Goal: Ask a question: Seek information or help from site administrators or community

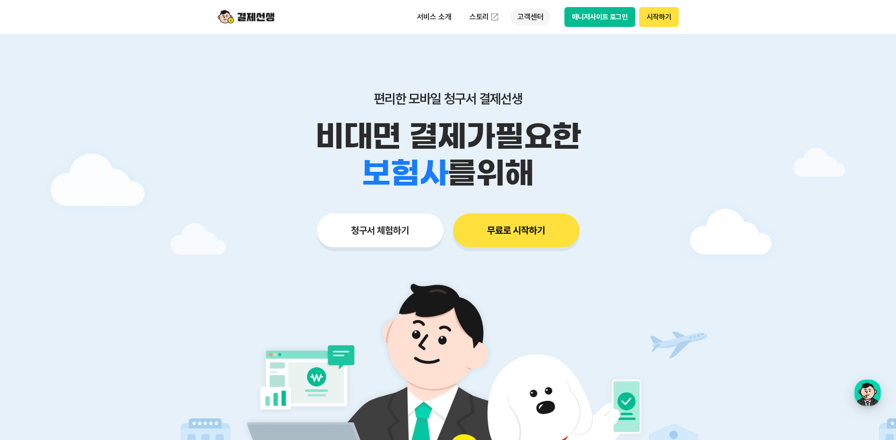
click at [521, 18] on p "고객센터" at bounding box center [530, 17] width 39 height 17
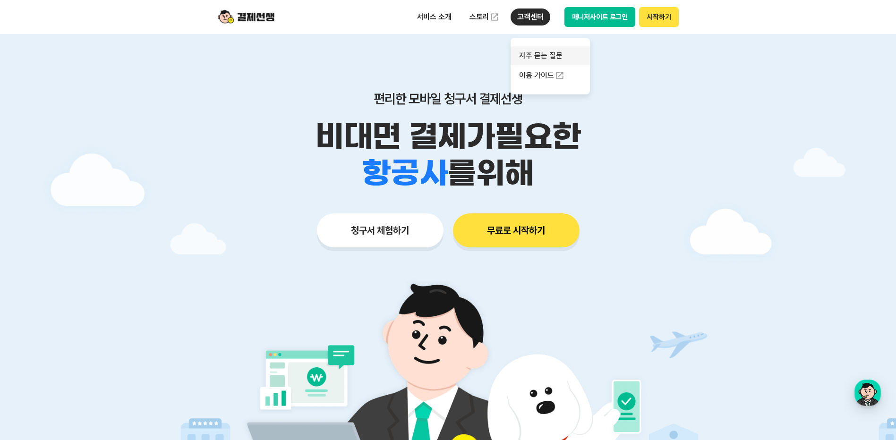
click at [533, 49] on link "자주 묻는 질문" at bounding box center [550, 55] width 79 height 19
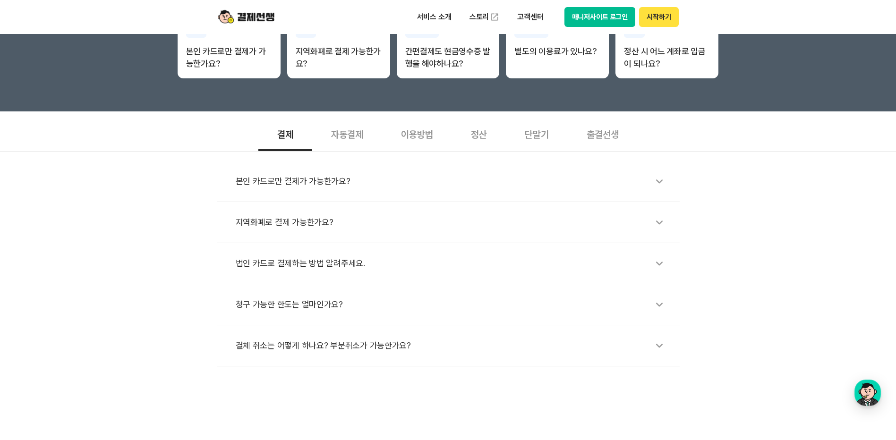
scroll to position [236, 0]
click at [429, 135] on div "이용방법" at bounding box center [417, 133] width 70 height 35
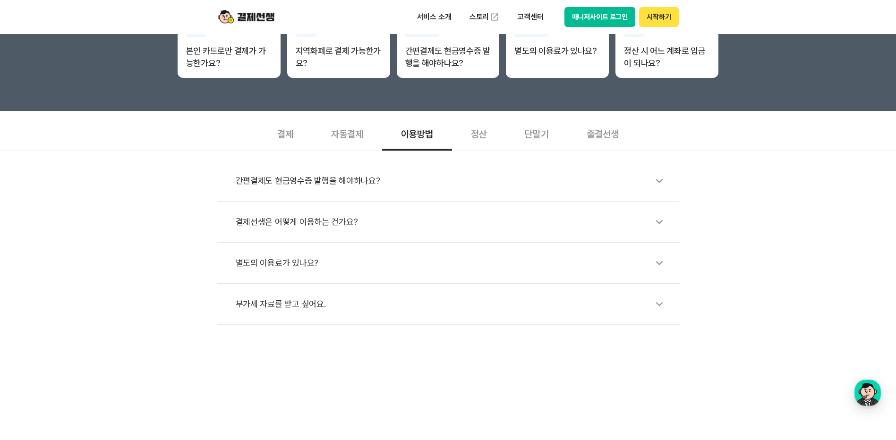
drag, startPoint x: 429, startPoint y: 135, endPoint x: 491, endPoint y: 132, distance: 62.4
click at [491, 132] on div "정산" at bounding box center [479, 133] width 54 height 35
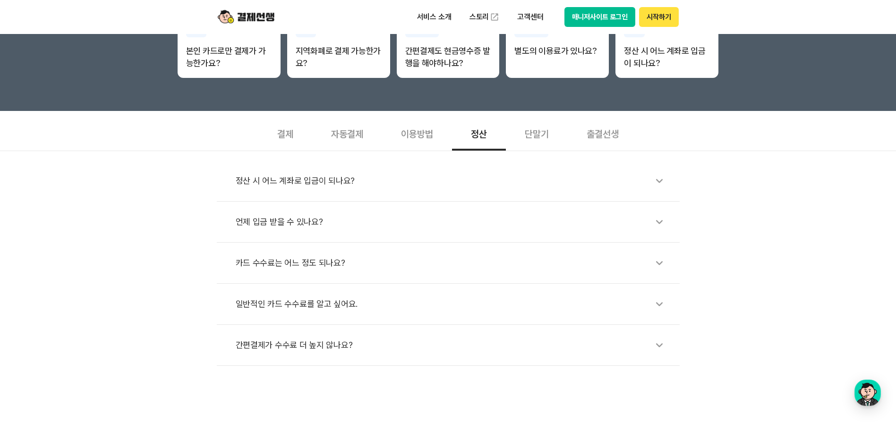
click at [484, 132] on div "정산" at bounding box center [479, 133] width 54 height 35
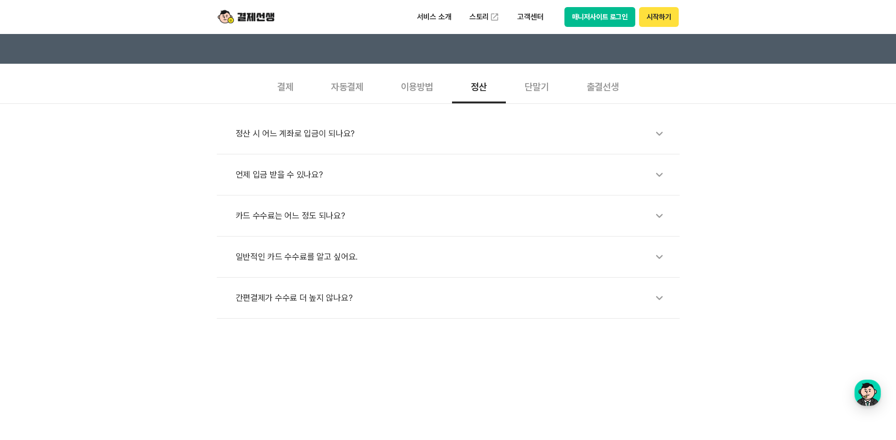
scroll to position [0, 0]
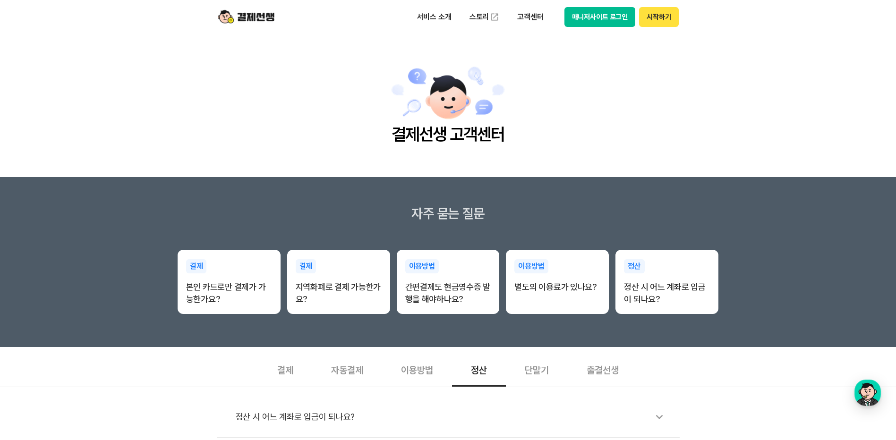
click at [266, 12] on img at bounding box center [246, 17] width 57 height 18
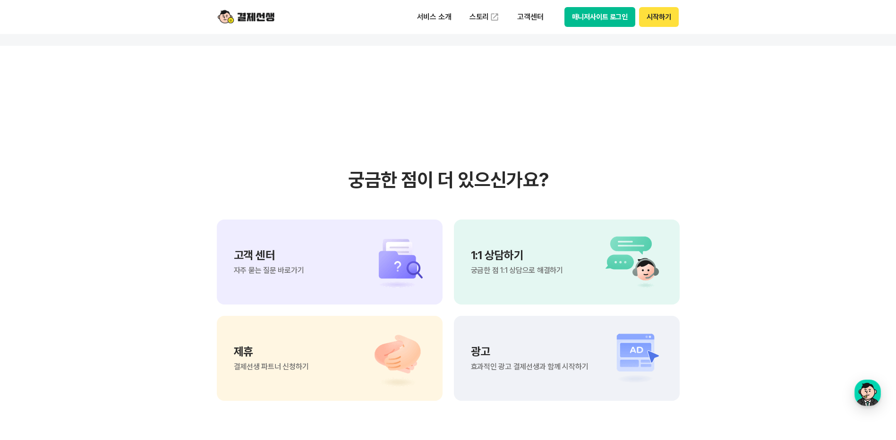
scroll to position [7888, 0]
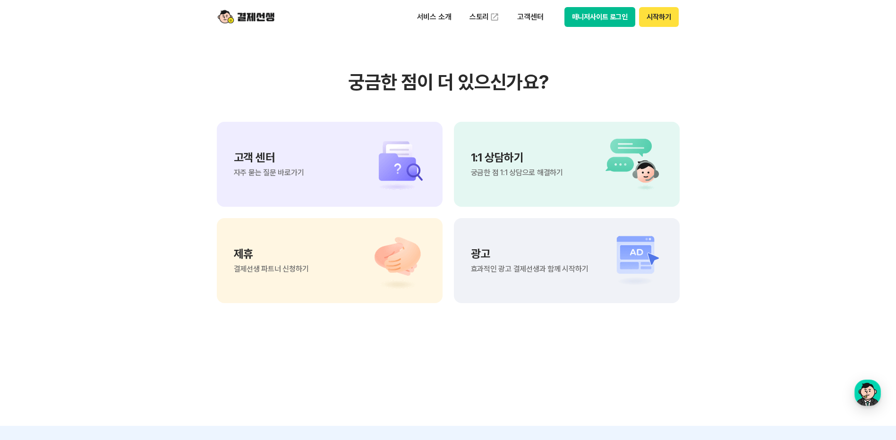
click at [365, 166] on img at bounding box center [392, 164] width 66 height 57
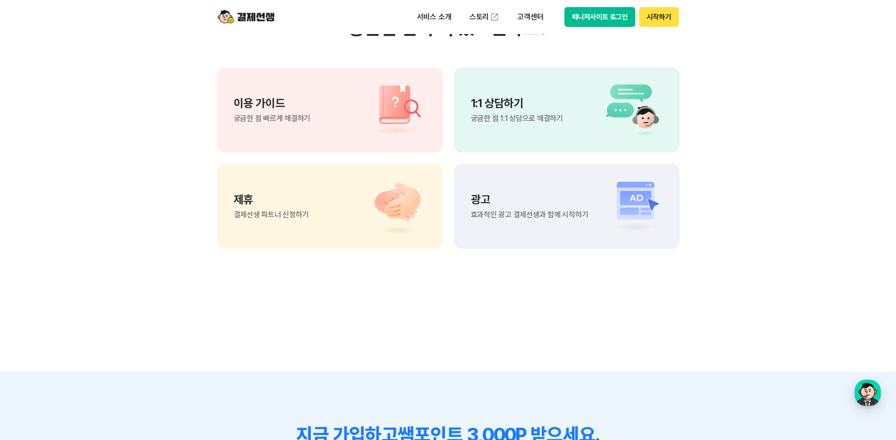
scroll to position [652, 0]
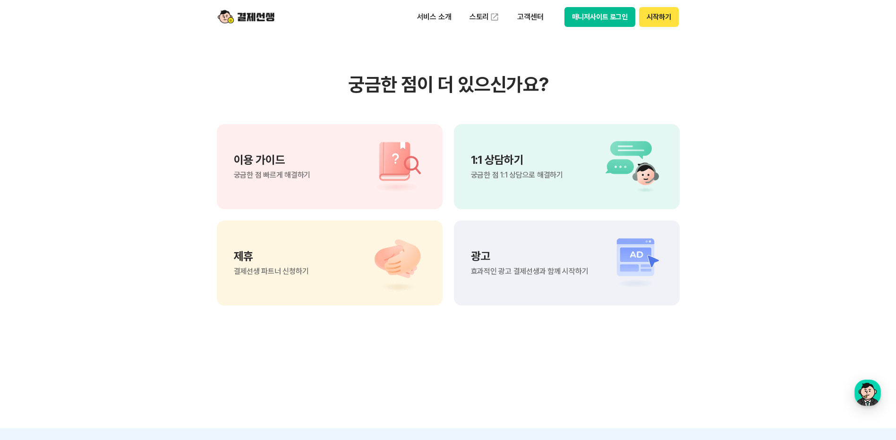
click at [504, 173] on span "궁금한 점 1:1 상담으로 해결하기" at bounding box center [517, 175] width 92 height 8
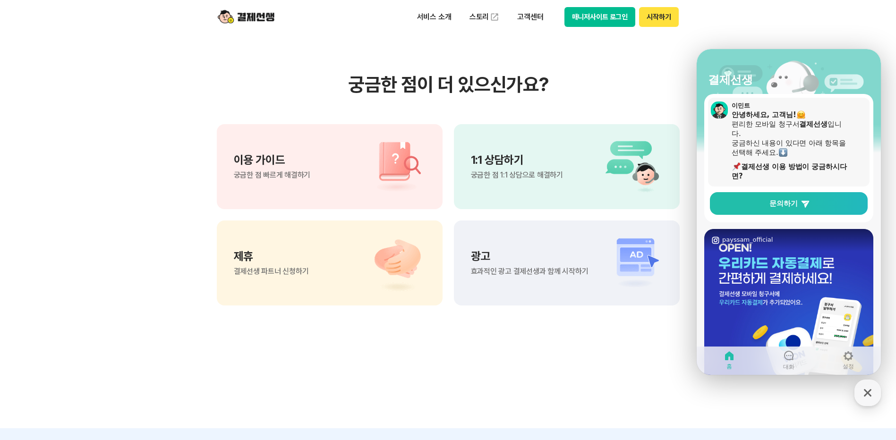
scroll to position [47, 0]
click at [524, 19] on p "고객센터" at bounding box center [530, 17] width 39 height 17
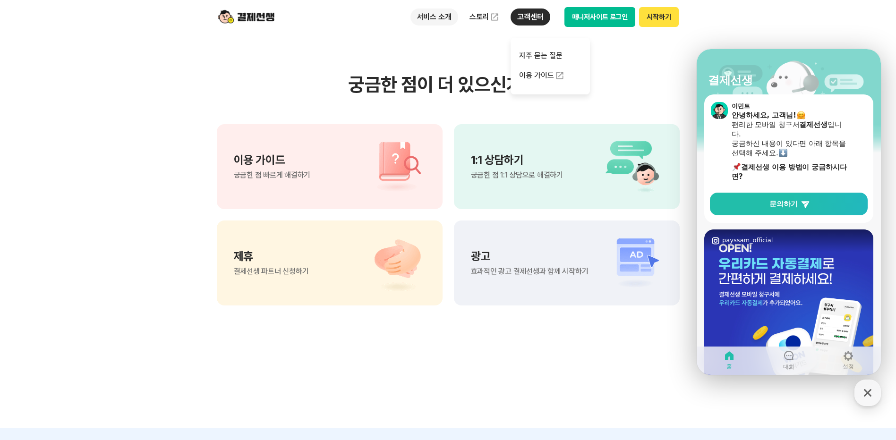
click at [434, 10] on p "서비스 소개" at bounding box center [434, 17] width 48 height 17
click at [374, 362] on section "궁금한 점이 더 있으신가요? 이용 가이드 궁금한 점 빠르게 해결하기 1:1 상담하기 궁금한 점 1:1 상담으로 해결하기 제휴 결제선생 파트너 …" at bounding box center [448, 189] width 896 height 478
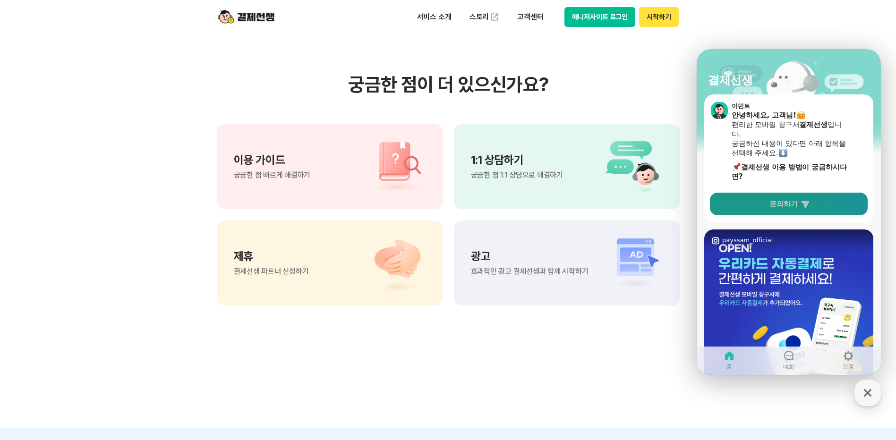
click at [800, 200] on link "문의하기" at bounding box center [789, 204] width 158 height 23
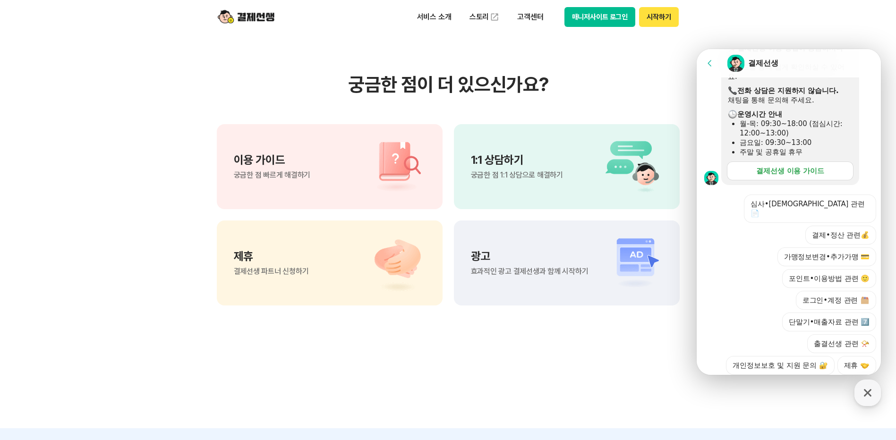
scroll to position [233, 0]
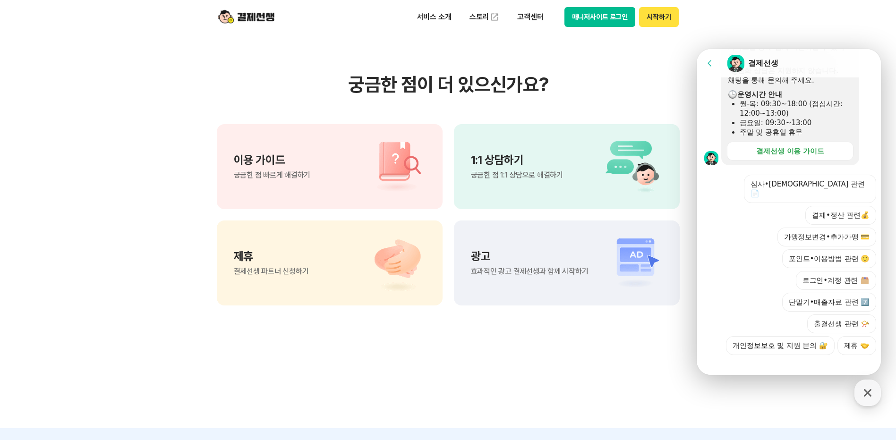
click at [809, 228] on button "가맹정보변경•추가가맹 💳" at bounding box center [826, 237] width 99 height 19
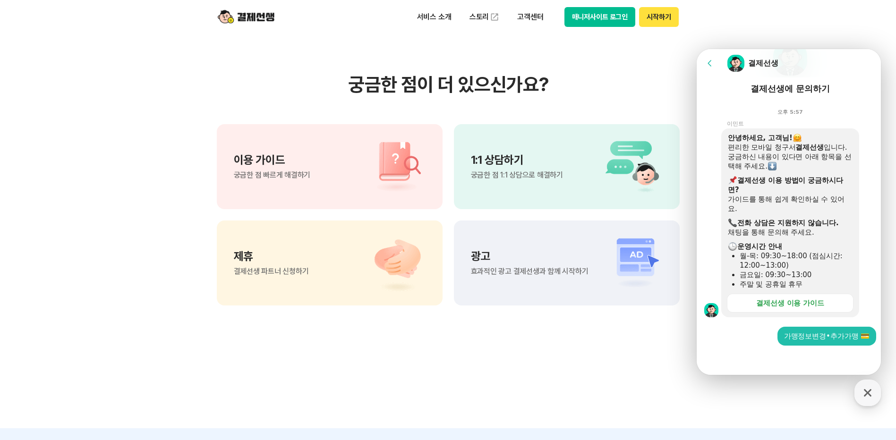
scroll to position [81, 0]
click at [742, 359] on div at bounding box center [790, 359] width 187 height 26
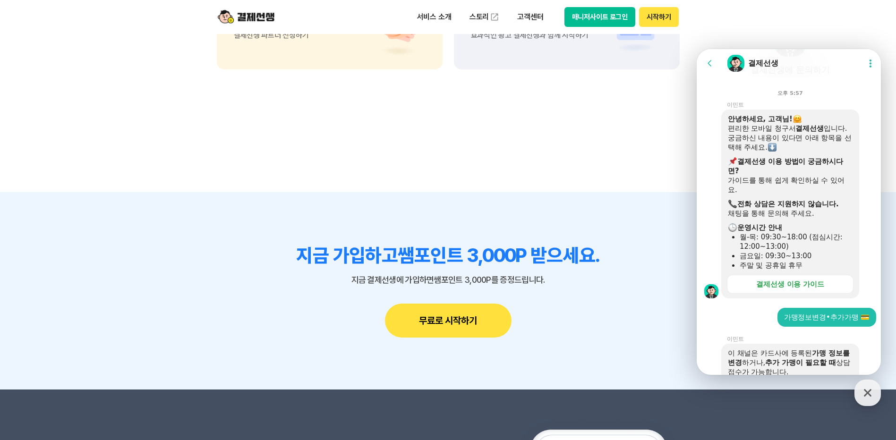
scroll to position [198, 0]
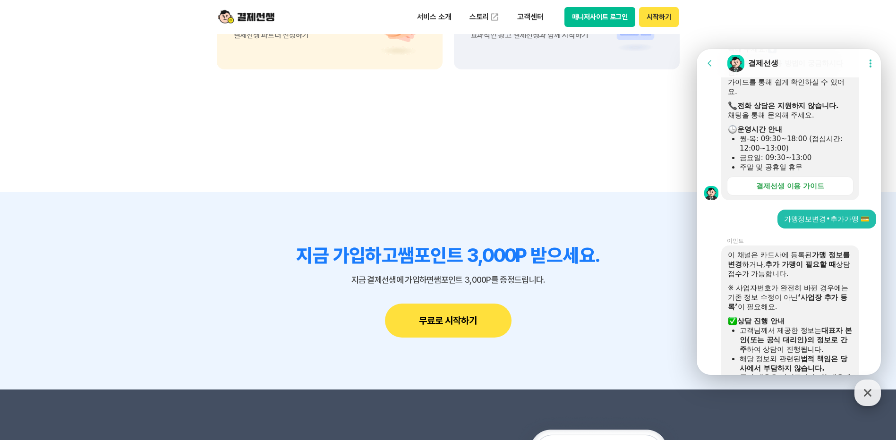
click at [869, 391] on icon "button" at bounding box center [868, 393] width 8 height 8
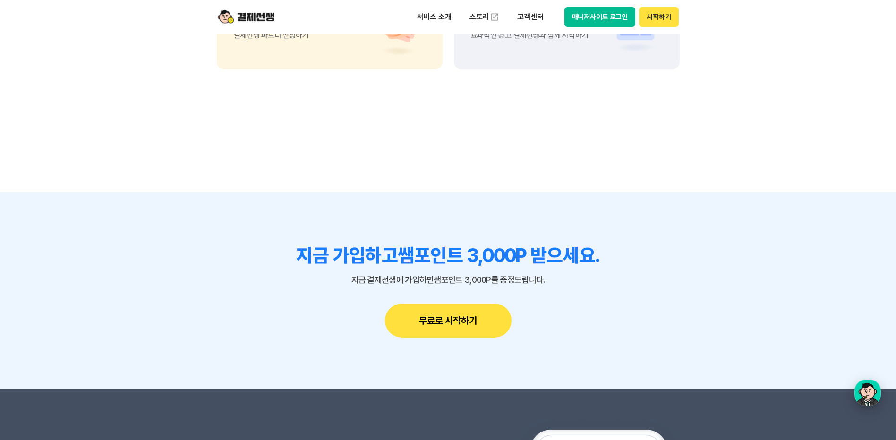
click at [871, 392] on div "button" at bounding box center [867, 393] width 26 height 26
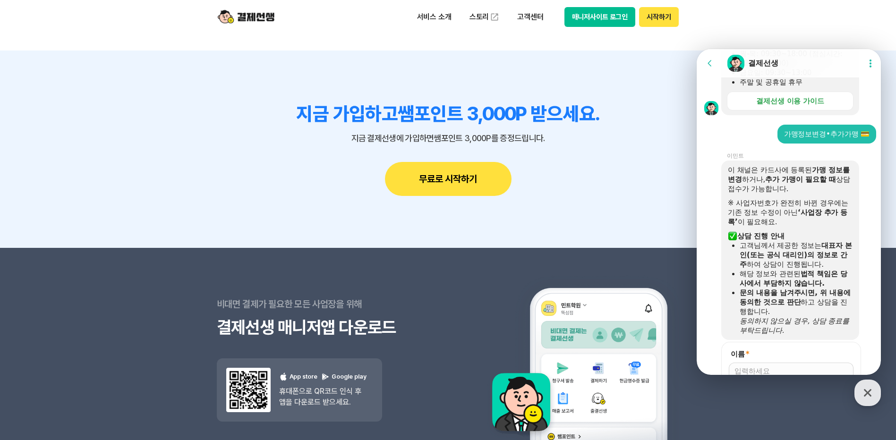
scroll to position [435, 0]
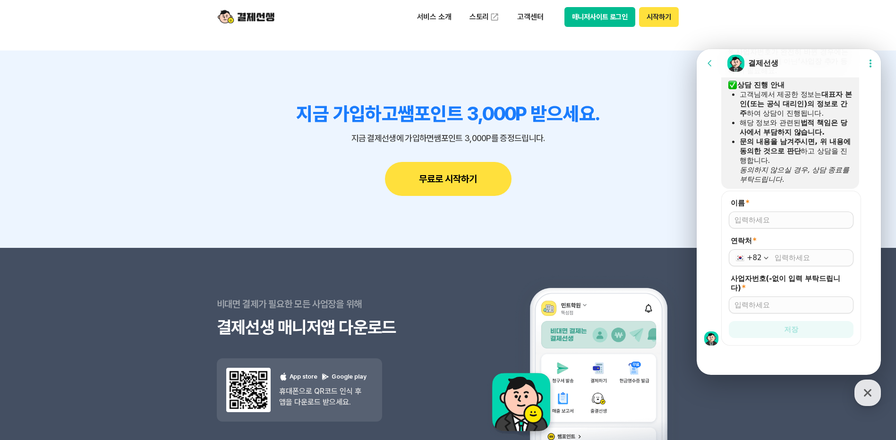
click at [871, 63] on icon at bounding box center [870, 63] width 9 height 9
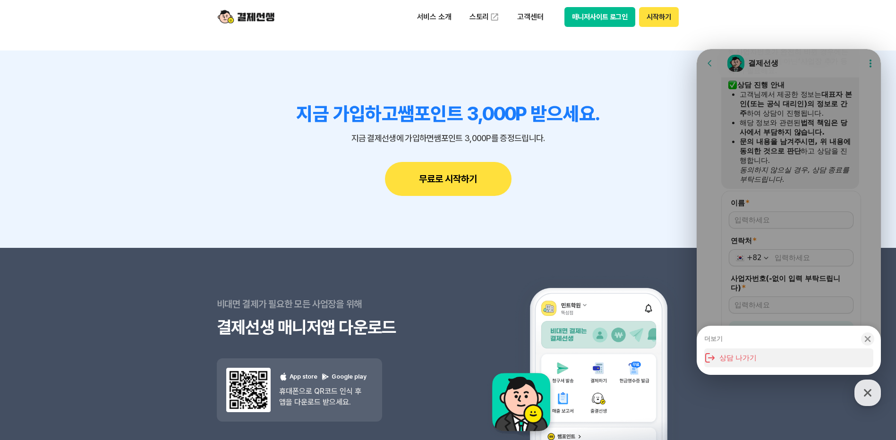
click at [716, 359] on button "상담 나가기" at bounding box center [788, 358] width 169 height 19
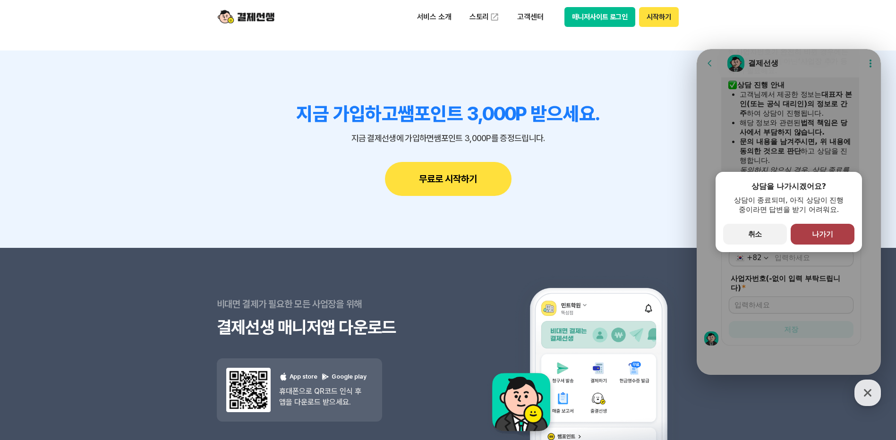
click at [808, 238] on button "primary Button 나가기" at bounding box center [823, 234] width 64 height 21
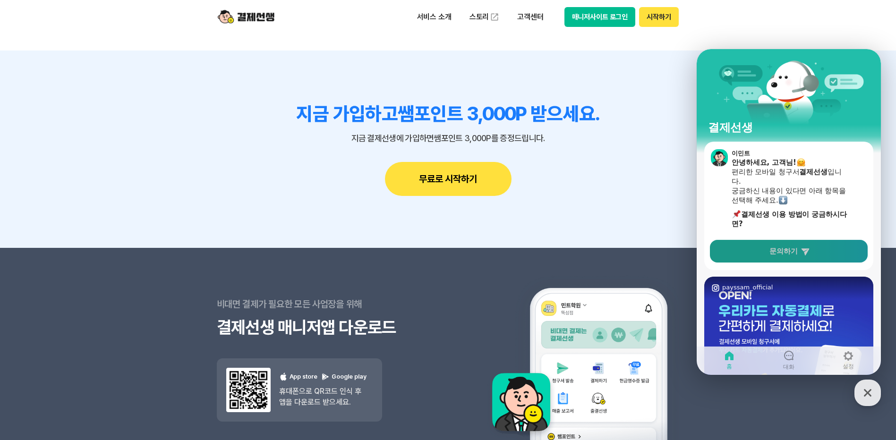
click at [793, 252] on span "문의하기" at bounding box center [783, 251] width 28 height 9
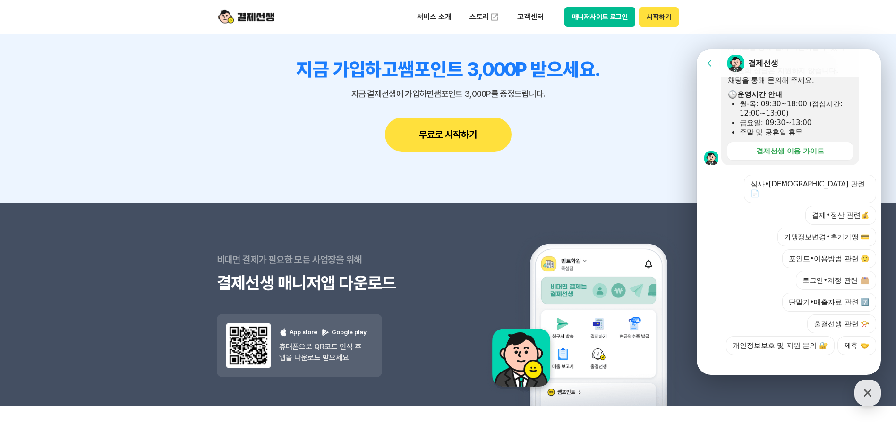
scroll to position [1124, 0]
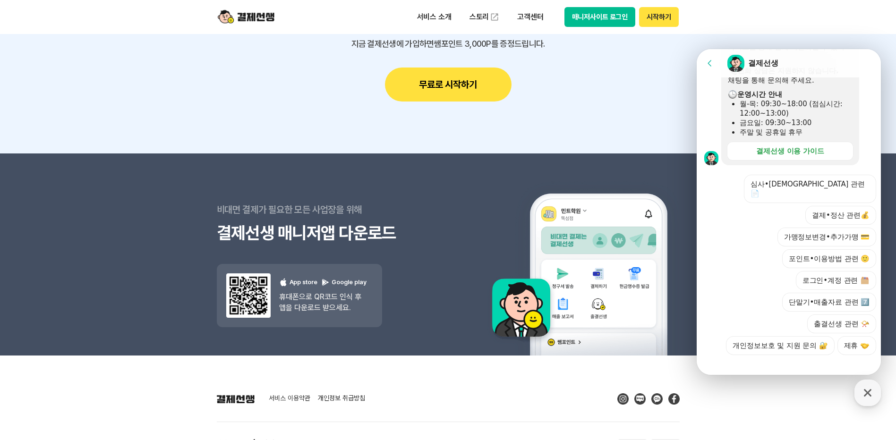
click at [767, 362] on div at bounding box center [790, 368] width 187 height 26
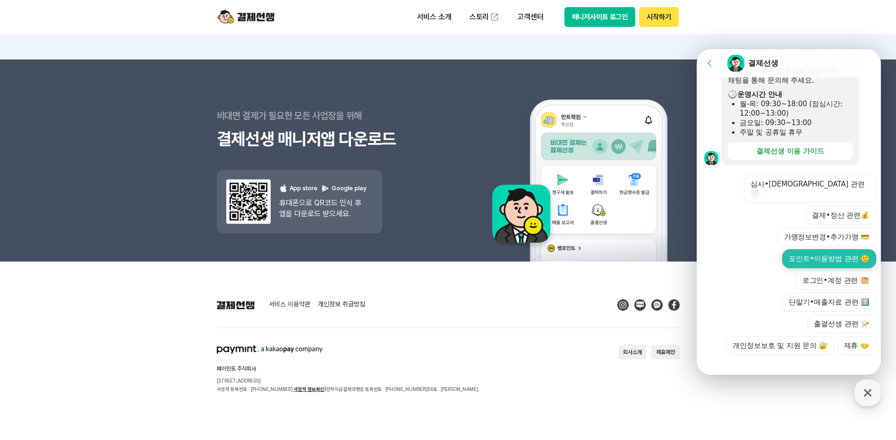
scroll to position [1219, 0]
click at [819, 228] on button "가맹정보변경•추가가맹 💳" at bounding box center [826, 237] width 99 height 19
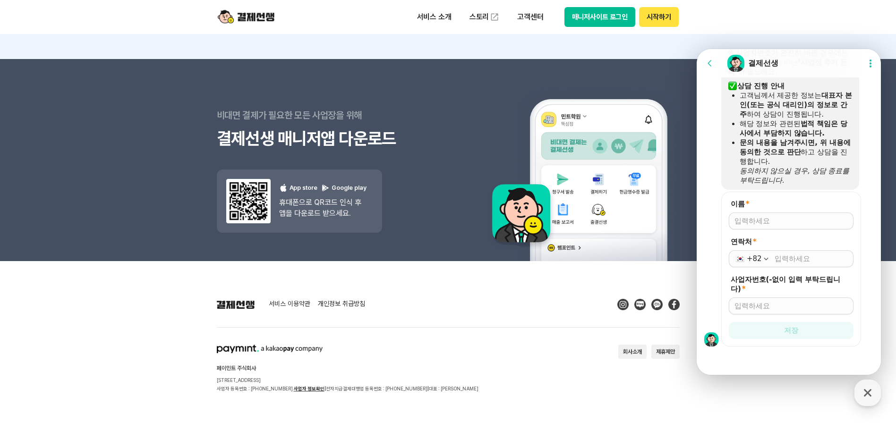
scroll to position [435, 0]
click at [739, 216] on input "이름 *" at bounding box center [790, 219] width 113 height 9
type input "[PERSON_NAME]"
click at [817, 258] on input "연락처 *" at bounding box center [811, 257] width 73 height 9
type input "[PHONE_NUMBER]"
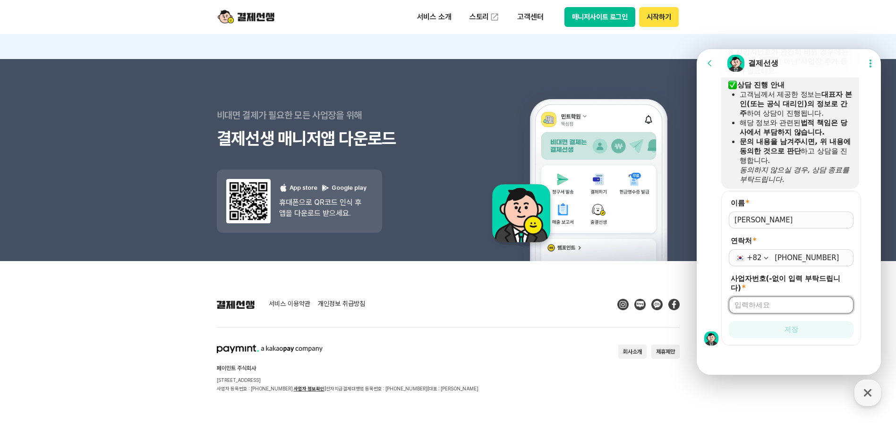
click at [764, 301] on input "사업자번호(-없이 입력 부탁드립니다) *" at bounding box center [790, 304] width 113 height 9
type input "5719300839"
click at [787, 339] on form "이름 * 연락처 * [PHONE_NUMBER] 사업자번호(-없이 입력 부탁드립니다) * 5719300839 저장" at bounding box center [791, 268] width 140 height 155
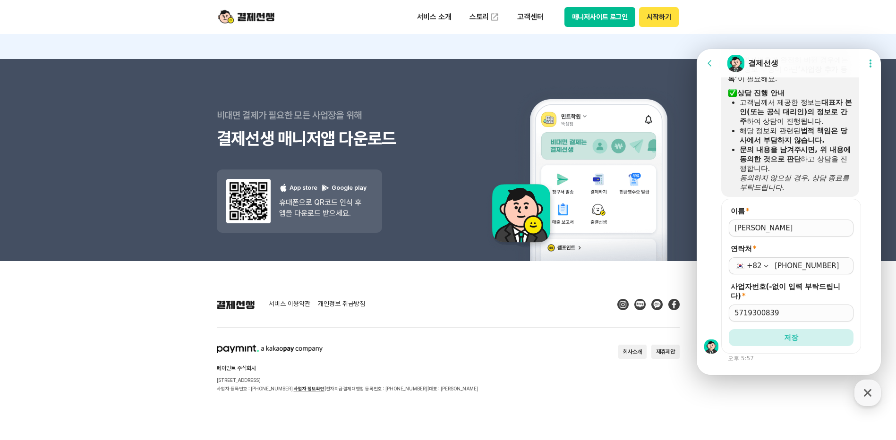
scroll to position [443, 0]
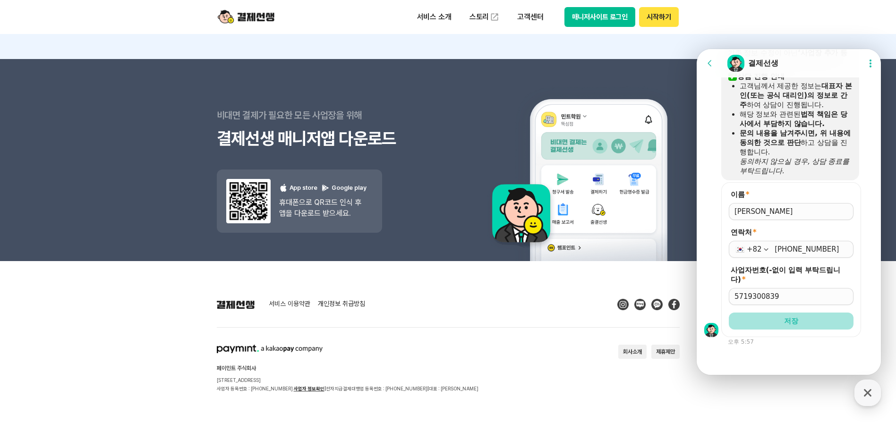
click at [784, 322] on span "저장" at bounding box center [791, 320] width 14 height 9
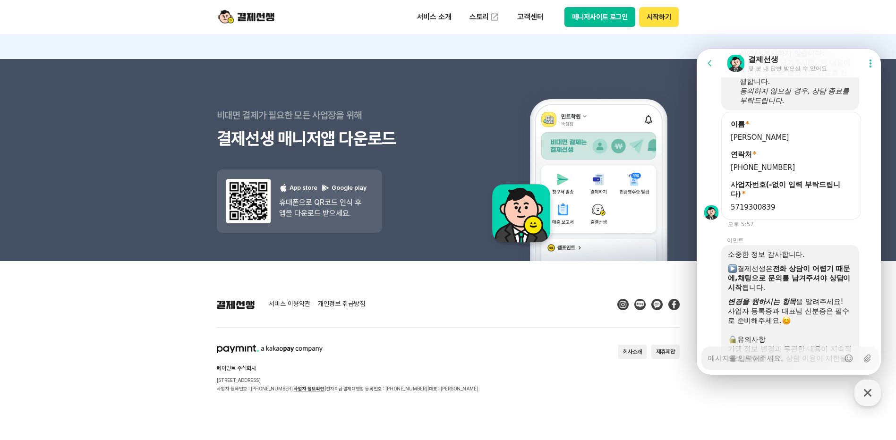
scroll to position [583, 0]
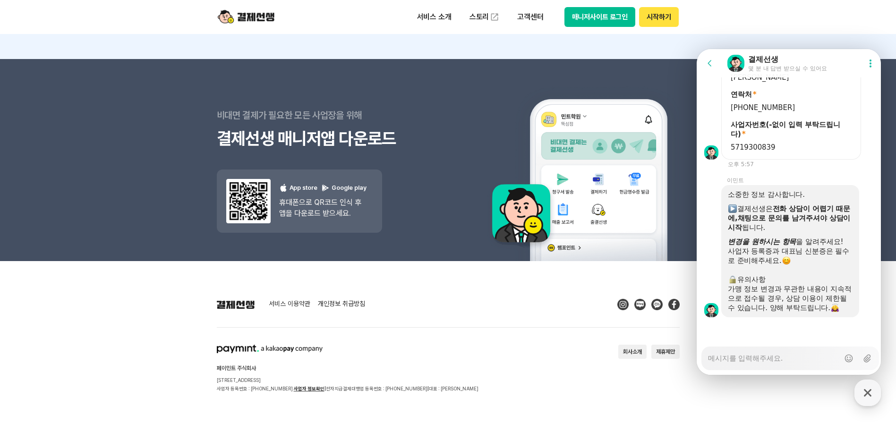
type textarea "x"
type textarea "ㄱ"
type textarea "x"
type textarea "개"
type textarea "x"
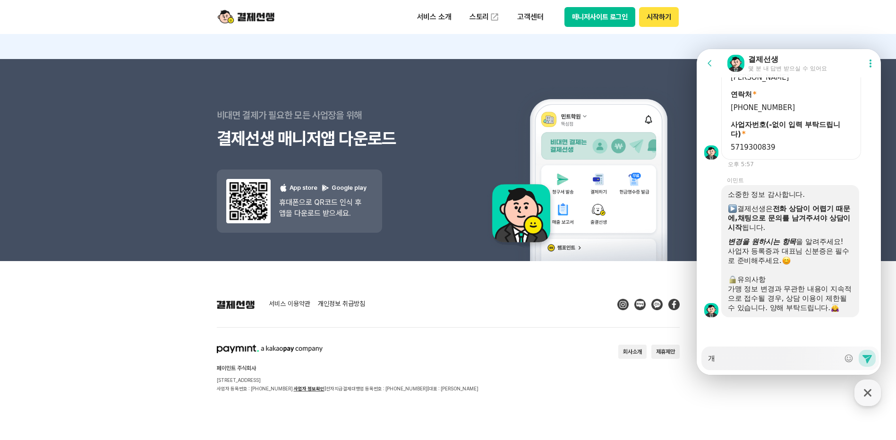
type textarea "갱"
type textarea "x"
type textarea "개이"
type textarea "x"
type textarea "개인"
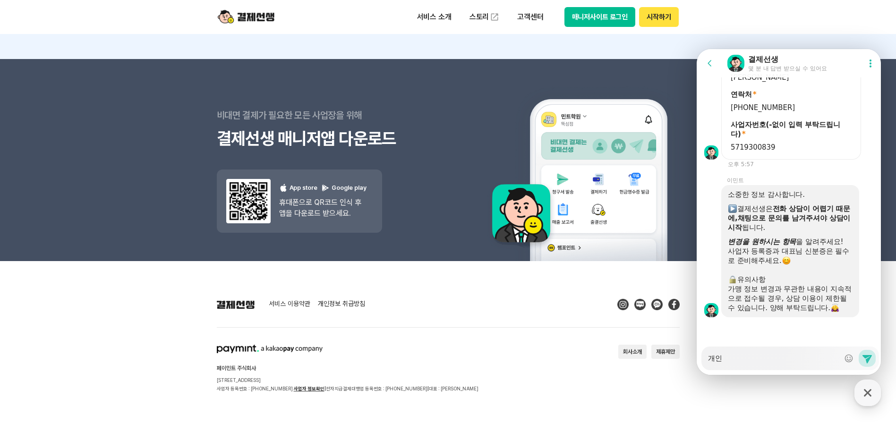
type textarea "x"
type textarea "개인ㅅ"
type textarea "x"
type textarea "개인사"
type textarea "x"
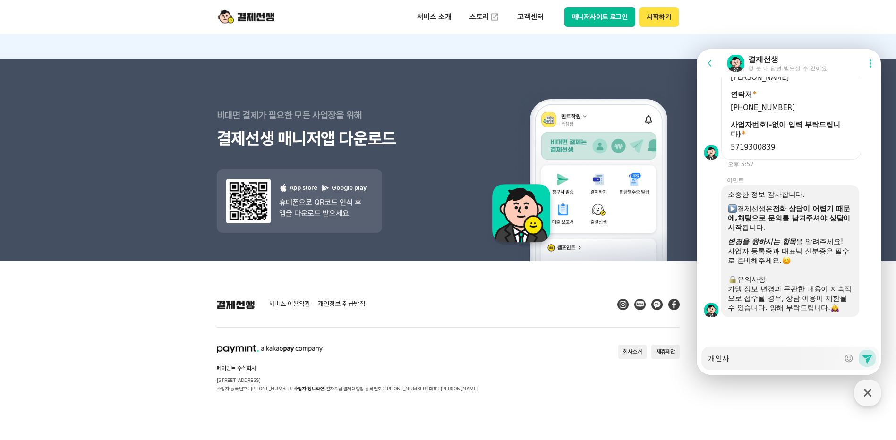
type textarea "개인상"
type textarea "x"
type textarea "개인사어"
type textarea "x"
type textarea "개인사업"
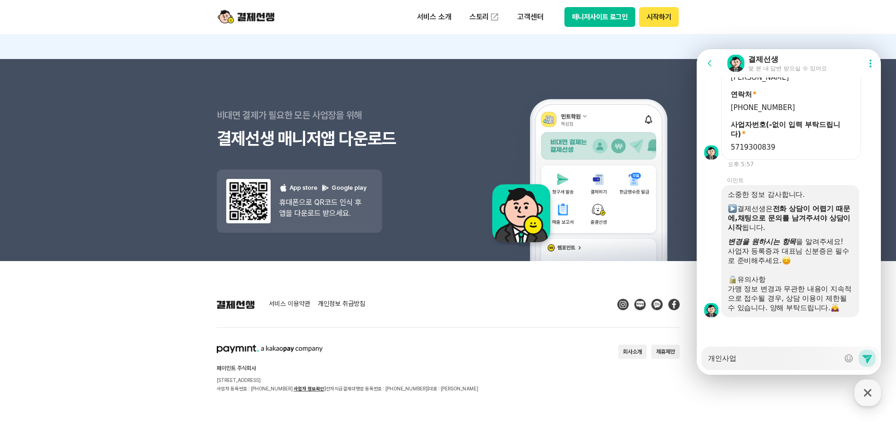
type textarea "x"
type textarea "개인사업ㅈ"
type textarea "x"
type textarea "개인사업자"
type textarea "x"
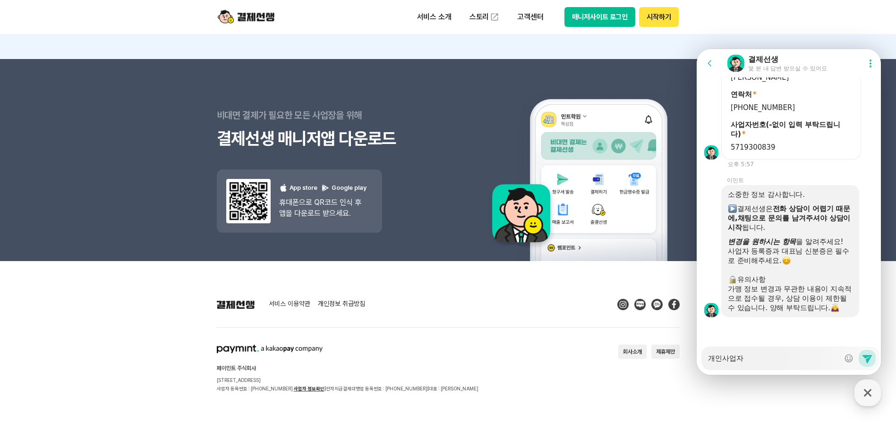
type textarea "개인사업잘"
type textarea "x"
type textarea "개인사업자로"
type textarea "x"
type textarea "개인사업자로"
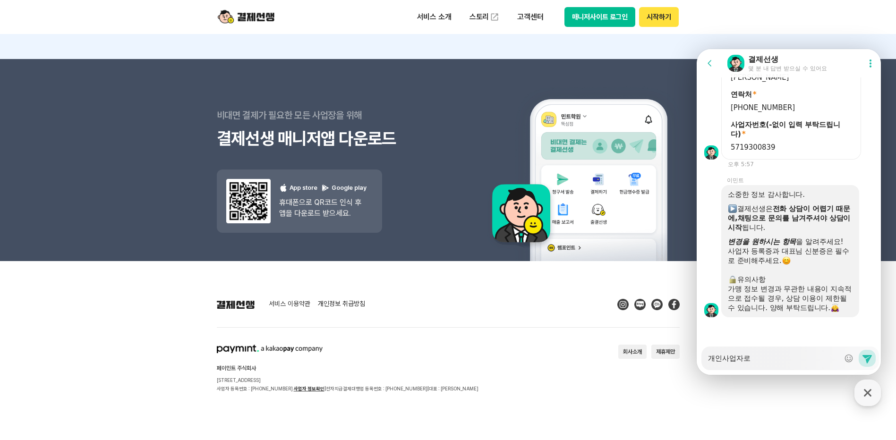
type textarea "x"
type textarea "개인사업자로 ㅇ"
type textarea "x"
type textarea "개인사업자로 우"
type textarea "x"
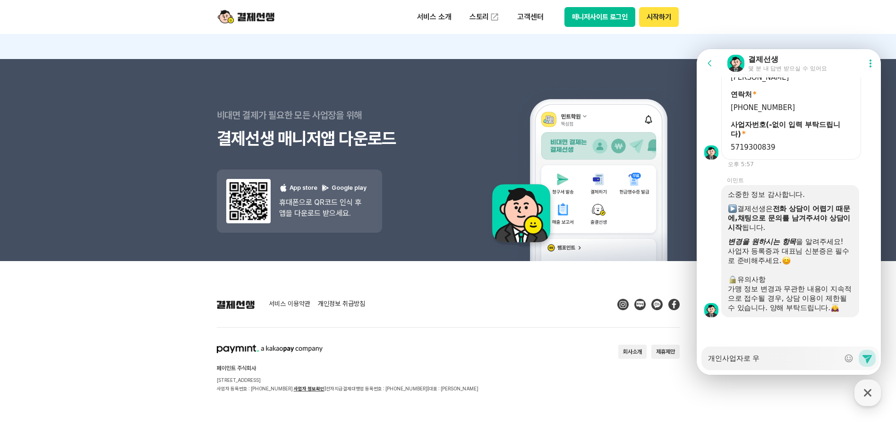
type textarea "개인사업자로 운"
type textarea "x"
type textarea "개인사업자로 운ㅇ"
type textarea "x"
type textarea "개인사업자로 운여"
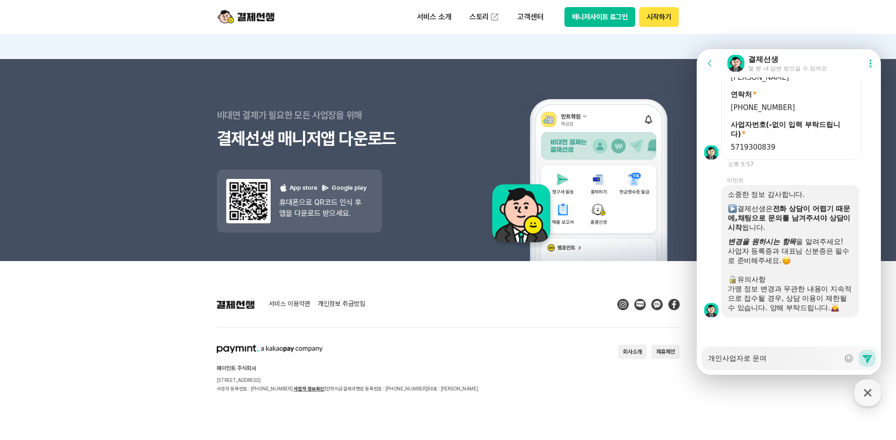
type textarea "x"
type textarea "개인사업자로 운영"
type textarea "x"
type textarea "개인사업자로 운영ㅎ"
type textarea "x"
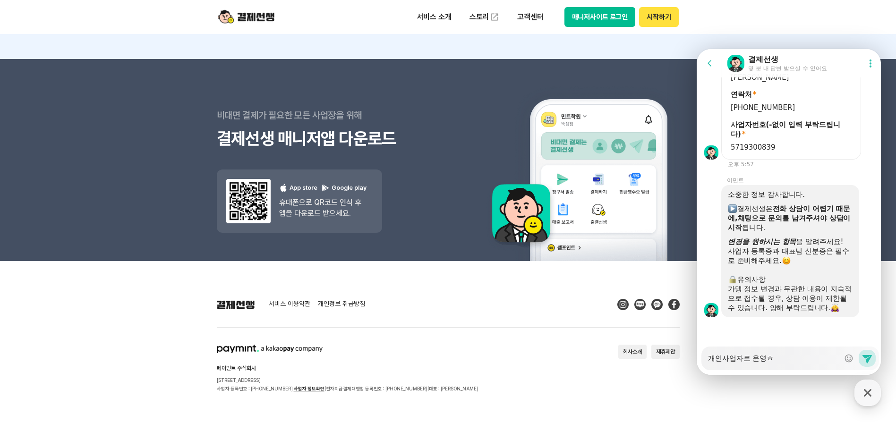
type textarea "개인사업자로 운영하"
type textarea "x"
type textarea "개인사업자로 운영핟"
type textarea "x"
type textarea "개인사업자로 운영하다"
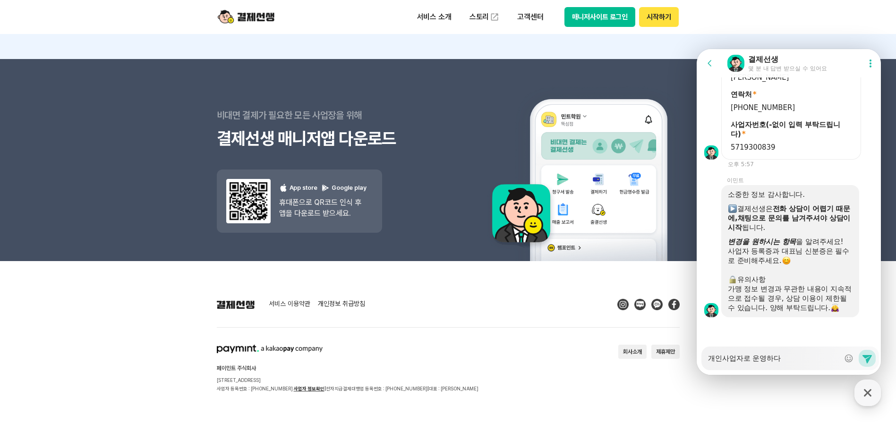
type textarea "x"
type textarea "개인사업자로 운영하닥"
type textarea "x"
type textarea "개인사업자로 운영하다가"
type textarea "x"
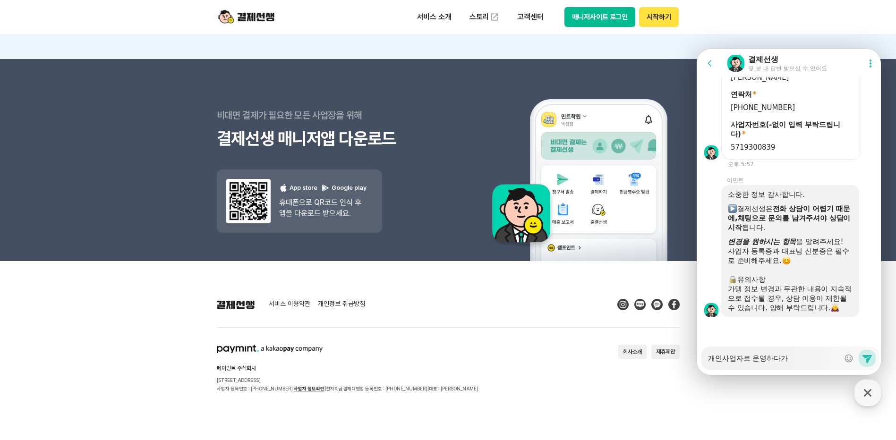
type textarea "개인사업자로 운영하다가"
type textarea "x"
type textarea "개인사업자로 운영하다가 ㅂ"
type textarea "x"
type textarea "개인사업자로 운영하다가 버"
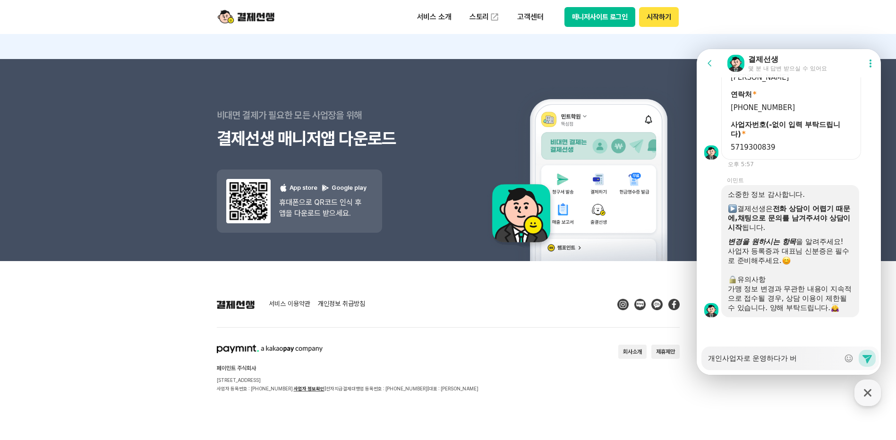
type textarea "x"
type textarea "개인사업자로 운영하다가 법"
type textarea "x"
type textarea "개인사업자로 운영하다가 법ㅇ"
type textarea "x"
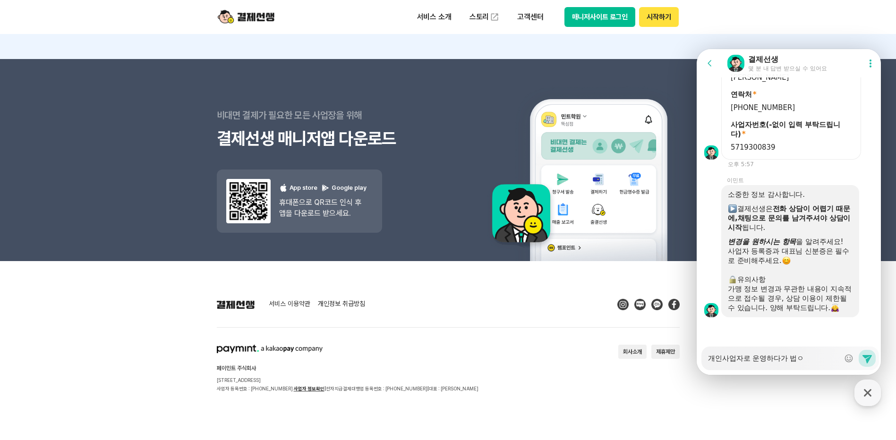
type textarea "개인사업자로 운영하다가 법이"
type textarea "x"
type textarea "개인사업자로 운영하다가 법인"
type textarea "x"
type textarea "개인사업자로 운영하다가 법인ㅇ"
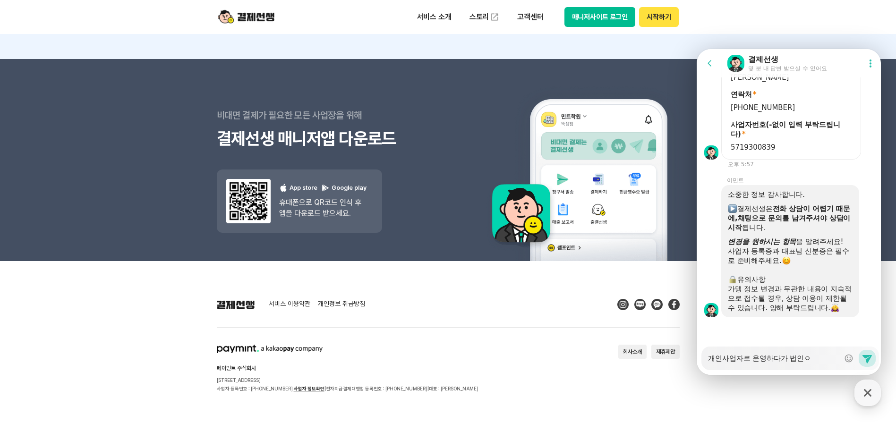
type textarea "x"
type textarea "개인사업자로 운영하다가 법인으"
type textarea "x"
type textarea "개인사업자로 운영하다가 법인을"
type textarea "x"
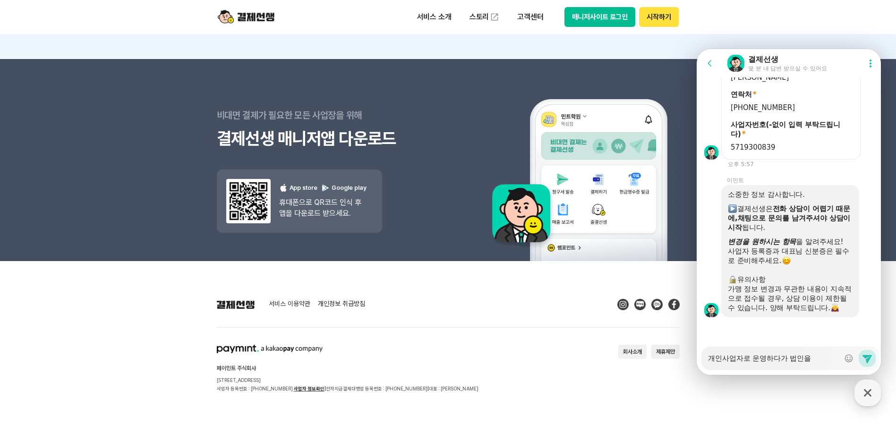
type textarea "개인사업자로 운영하다가 법인으로"
type textarea "x"
type textarea "개인사업자로 운영하다가 법인으로"
type textarea "x"
type textarea "개인사업자로 운영하다가 법인으로 ㅈ"
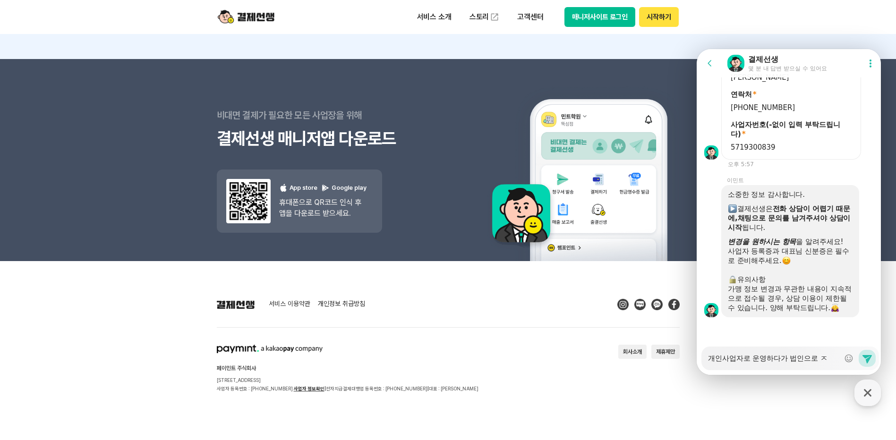
type textarea "x"
type textarea "개인사업자로 운영하다가 법인으로 저"
type textarea "x"
type textarea "개인사업자로 운영하다가 법인으로 전"
type textarea "x"
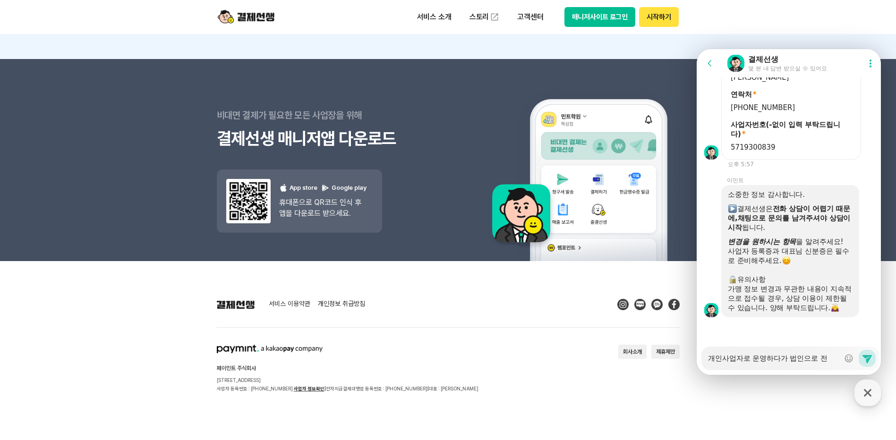
type textarea "개인사업자로 운영하다가 법인으로 젆"
type textarea "x"
type textarea "개인사업자로 운영하다가 법인으로 전호"
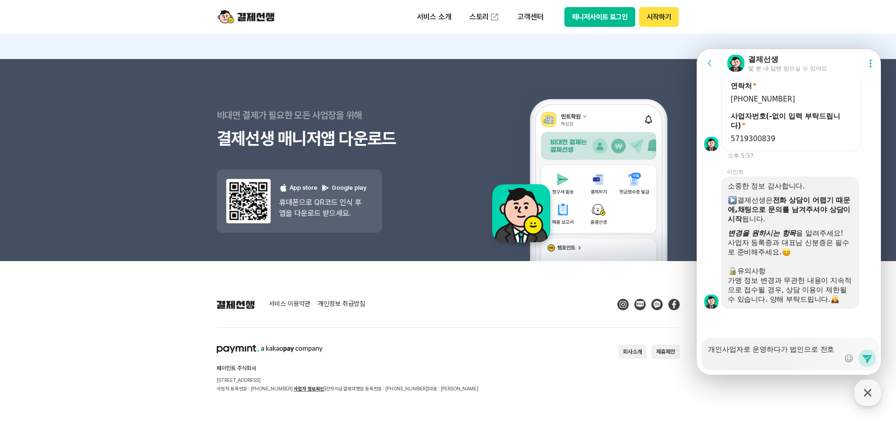
type textarea "x"
type textarea "개인사업자로 운영하다가 법인으로 전화"
type textarea "x"
type textarea "개인사업자로 운영하다가 법인으로 전환"
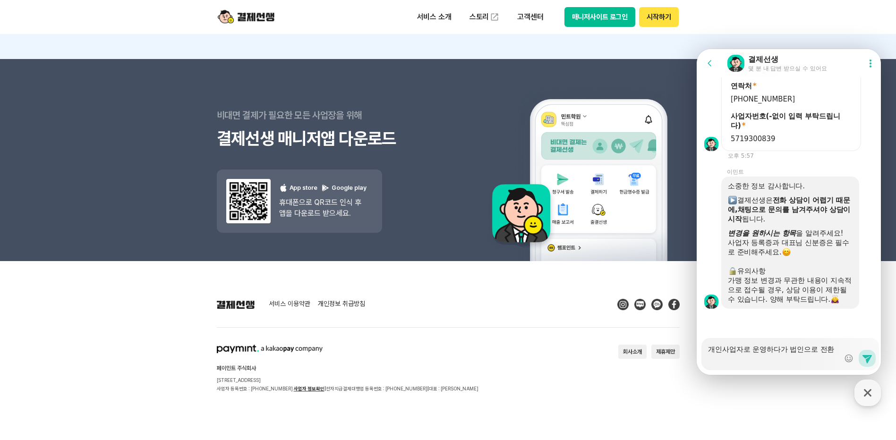
type textarea "x"
type textarea "개인사업자로 운영하다가 법인으로 전환ㄷ"
type textarea "x"
type textarea "개인사업자로 운영하다가 법인으로 전환도"
type textarea "x"
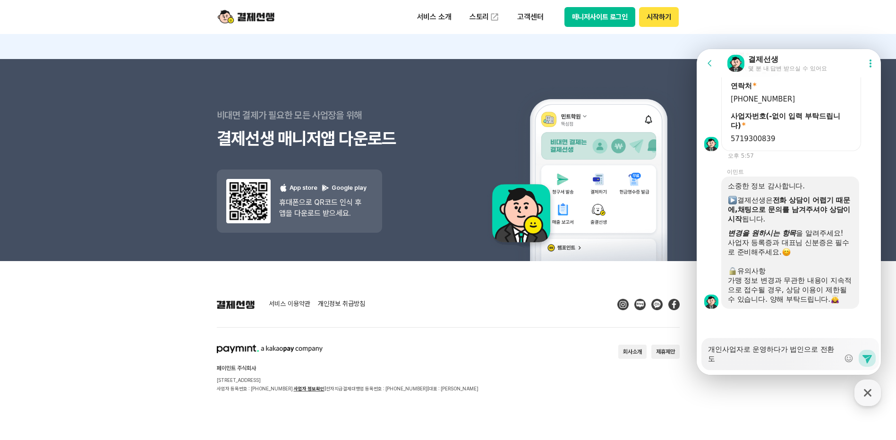
type textarea "개인사업자로 운영하다가 법인으로 전환되"
type textarea "x"
type textarea "개인사업자로 운영하다가 법인으로 전환됭"
type textarea "x"
type textarea "개인사업자로 운영하다가 법인으로 전환되어"
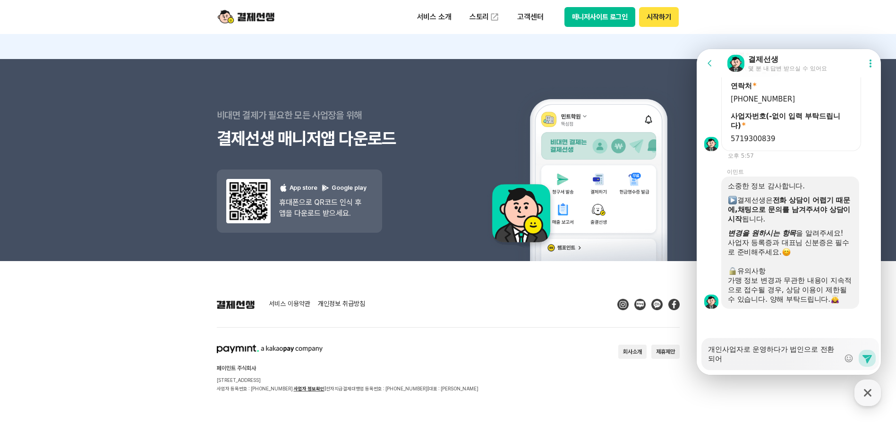
type textarea "x"
type textarea "개인사업자로 운영하다가 법인으로 전환되어"
type textarea "x"
type textarea "개인사업자로 운영하다가 법인으로 전환되어 ㅅ"
type textarea "x"
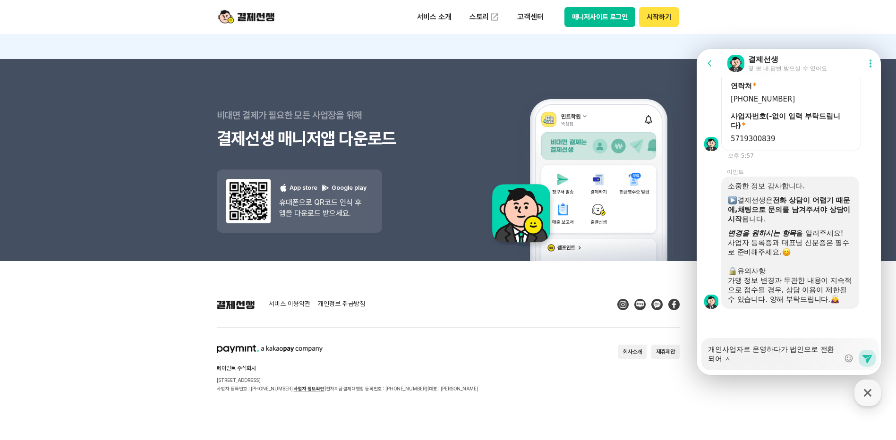
type textarea "개인사업자로 운영하다가 법인으로 전환되어 사"
type textarea "x"
type textarea "개인사업자로 운영하다가 법인으로 전환되어 상"
type textarea "x"
type textarea "개인사업자로 운영하다가 법인으로 전환되어 사어"
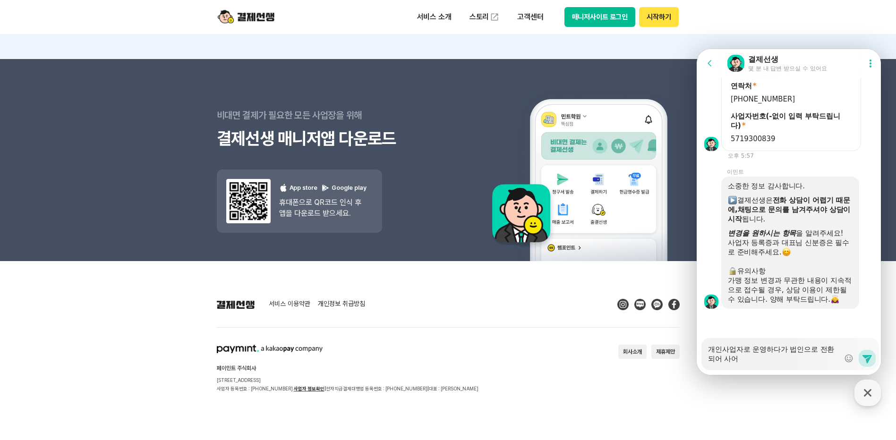
type textarea "x"
type textarea "개인사업자로 운영하다가 법인으로 전환되어 사업"
type textarea "x"
type textarea "개인사업자로 운영하다가 법인으로 전환되어 사업ㅈ"
type textarea "x"
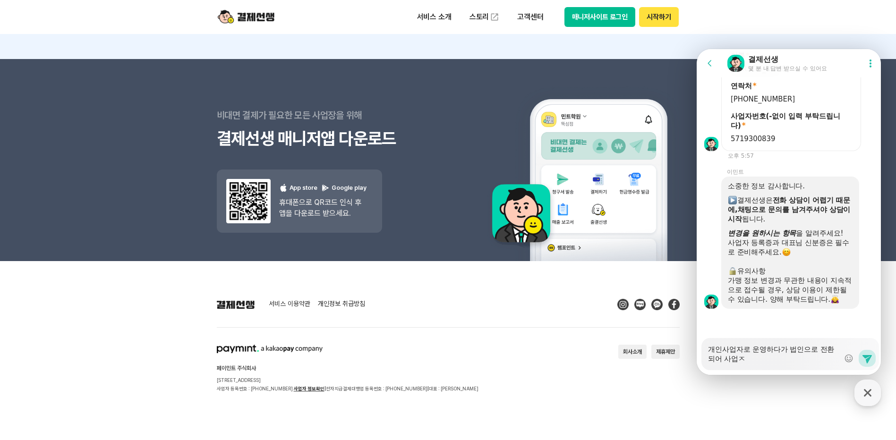
type textarea "개인사업자로 운영하다가 법인으로 전환되어 사업자"
type textarea "x"
type textarea "개인사업자로 운영하다가 법인으로 전환되어 사업잗"
type textarea "x"
type textarea "개인사업자로 운영하다가 법인으로 전환되어 사업자드"
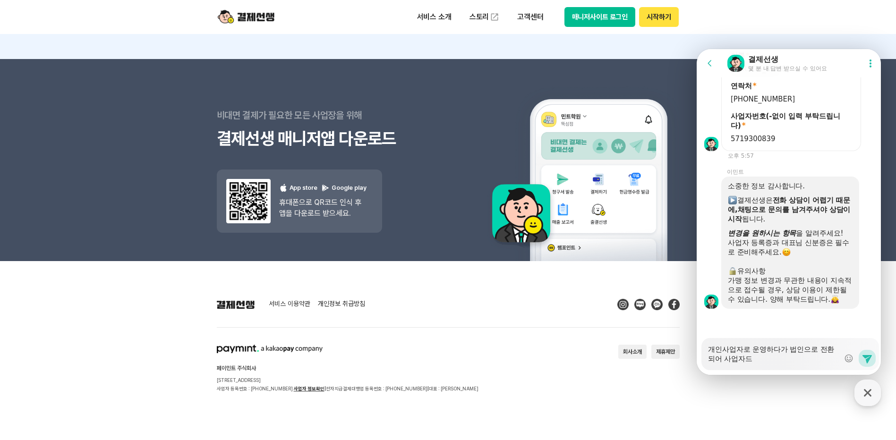
type textarea "x"
type textarea "개인사업자로 운영하다가 법인으로 전환되어 사업자등"
type textarea "x"
type textarea "개인사업자로 운영하다가 법인으로 전환되어 사업자등ㄹ"
type textarea "x"
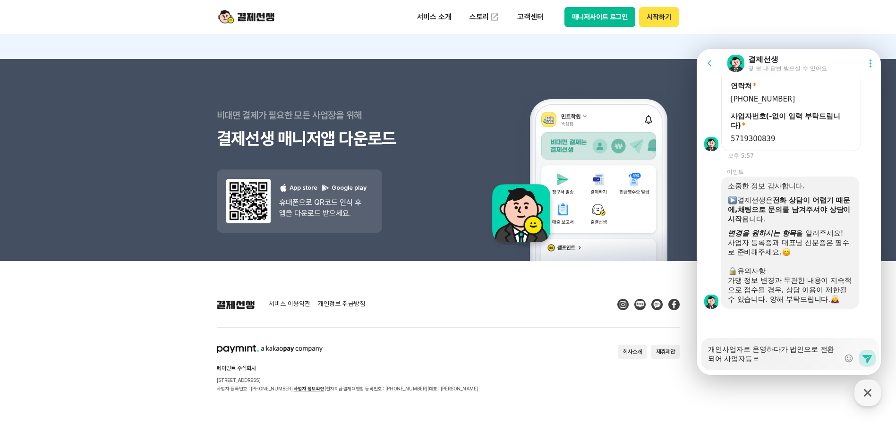
type textarea "개인사업자로 운영하다가 법인으로 전환되어 사업자등로"
type textarea "x"
type textarea "개인사업자로 운영하다가 법인으로 전환되어 사업자등록"
type textarea "x"
type textarea "개인사업자로 운영하다가 법인으로 전환되어 사업자등록"
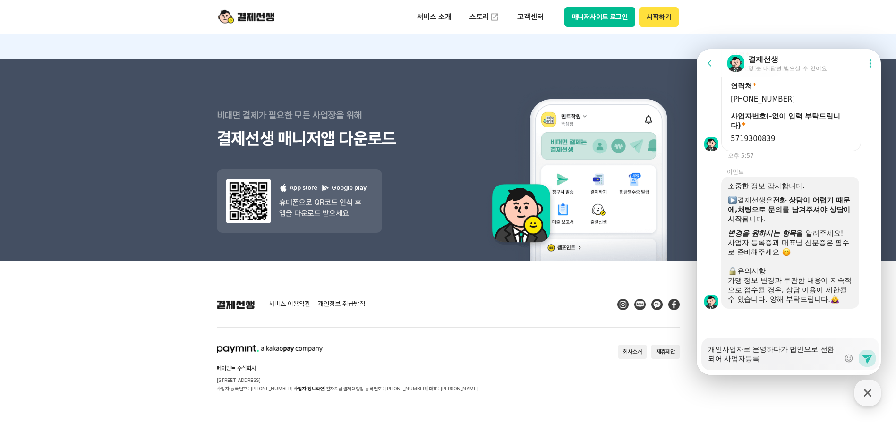
type textarea "x"
type textarea "개인사업자로 운영하다가 법인으로 전환되어 사업자등록 ㅁ"
type textarea "x"
type textarea "개인사업자로 운영하다가 법인으로 전환되어 사업자등록 미"
type textarea "x"
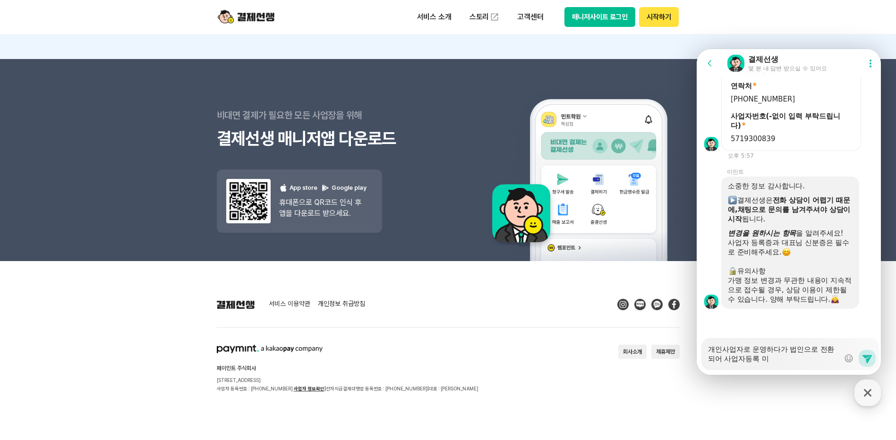
type textarea "개인사업자로 운영하다가 법인으로 전환되어 사업자등록 및"
type textarea "x"
type textarea "개인사업자로 운영하다가 법인으로 전환되어 사업자등록 및"
type textarea "x"
type textarea "개인사업자로 운영하다가 법인으로 전환되어 사업자등록 및 ㄷ"
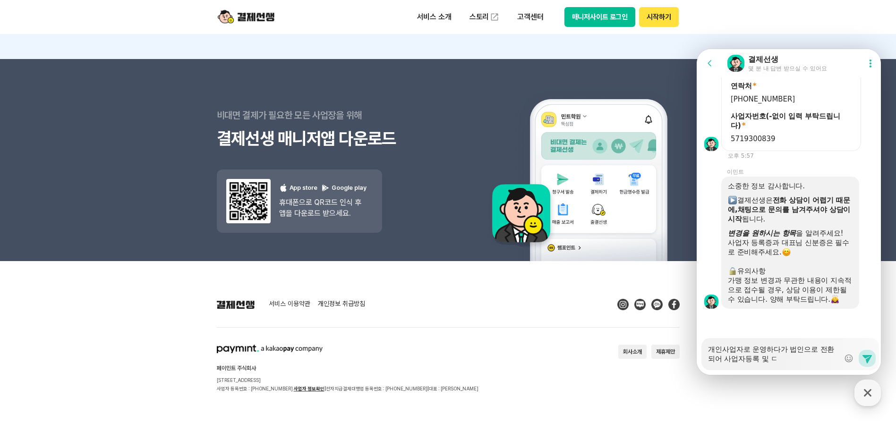
type textarea "x"
type textarea "개인사업자로 운영하다가 법인으로 전환되어 사업자등록 및 대"
type textarea "x"
type textarea "개인사업자로 운영하다가 법인으로 전환되어 사업자등록 및 댚"
type textarea "x"
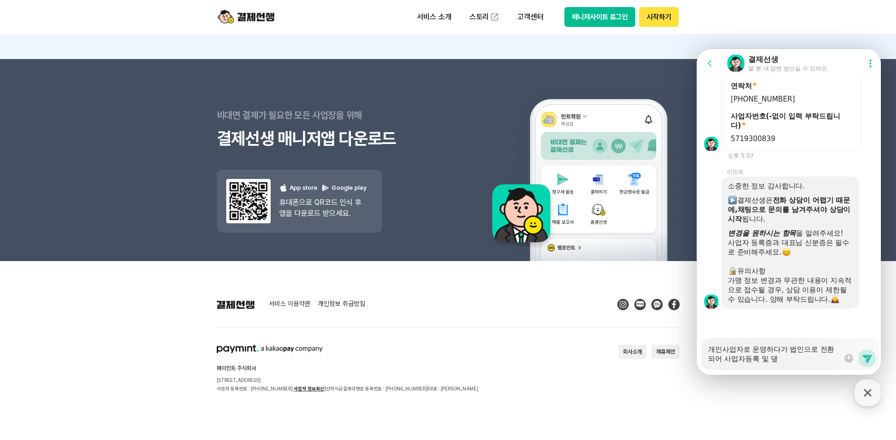
type textarea "개인사업자로 운영하다가 법인으로 전환되어 사업자등록 및 대표"
type textarea "x"
type textarea "개인사업자로 운영하다가 법인으로 전환되어 사업자등록 및 대푲"
type textarea "x"
type textarea "개인사업자로 운영하다가 법인으로 전환되어 사업자등록 및 대표자"
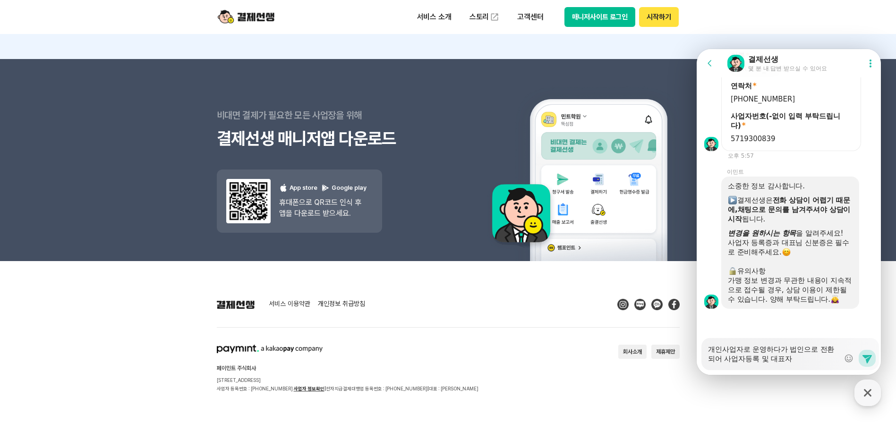
type textarea "x"
type textarea "개인사업자로 운영하다가 법인으로 전환되어 사업자등록 및 대표자"
type textarea "x"
type textarea "개인사업자로 운영하다가 법인으로 전환되어 사업자등록 및 대표자 ㅈ"
type textarea "x"
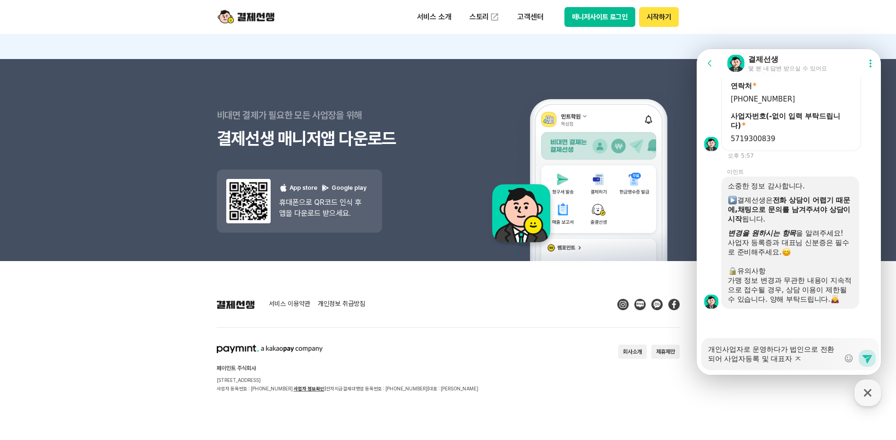
type textarea "개인사업자로 운영하다가 법인으로 전환되어 사업자등록 및 대표자 저"
type textarea "x"
type textarea "개인사업자로 운영하다가 법인으로 전환되어 사업자등록 및 대표자 정"
type textarea "x"
type textarea "개인사업자로 운영하다가 법인으로 전환되어 사업자등록 및 대표자 정ㅂ"
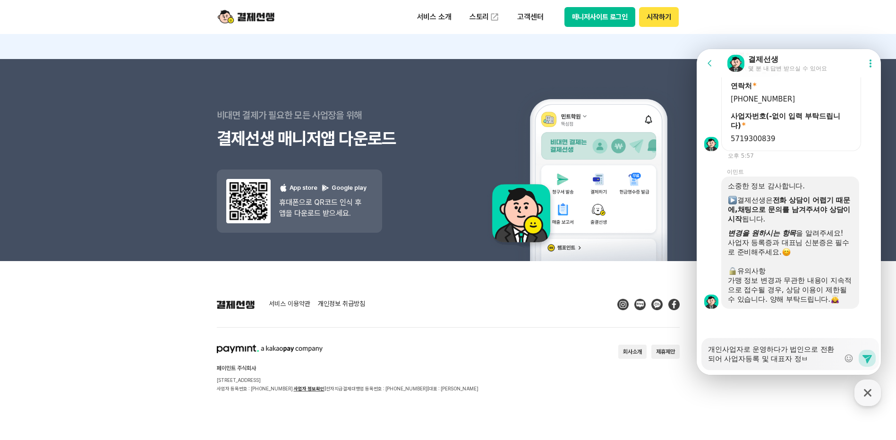
type textarea "x"
type textarea "개인사업자로 운영하다가 법인으로 전환되어 사업자등록 및 대표자 정보"
type textarea "x"
type textarea "개인사업자로 운영하다가 법인으로 전환되어 사업자등록 및 대표자 정복"
type textarea "x"
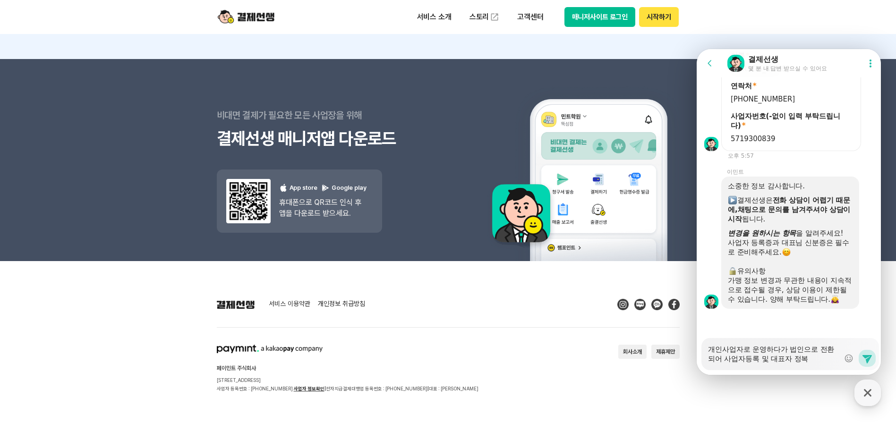
type textarea "개인사업자로 운영하다가 법인으로 전환되어 사업자등록 및 대표자 정보가"
type textarea "x"
type textarea "개인사업자로 운영하다가 법인으로 전환되어 사업자등록 및 대표자 정보가"
type textarea "x"
type textarea "개인사업자로 운영하다가 법인으로 전환되어 사업자등록 및 대표자 정보가 ㅂ"
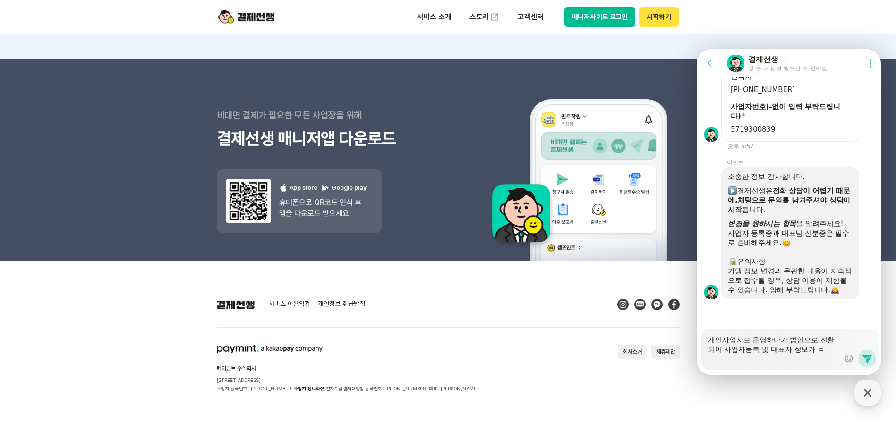
type textarea "x"
type textarea "개인사업자로 운영하다가 법인으로 전환되어 사업자등록 및 대표자 정보가 벼"
type textarea "x"
type textarea "개인사업자로 운영하다가 법인으로 전환되어 사업자등록 및 대표자 정보가 변"
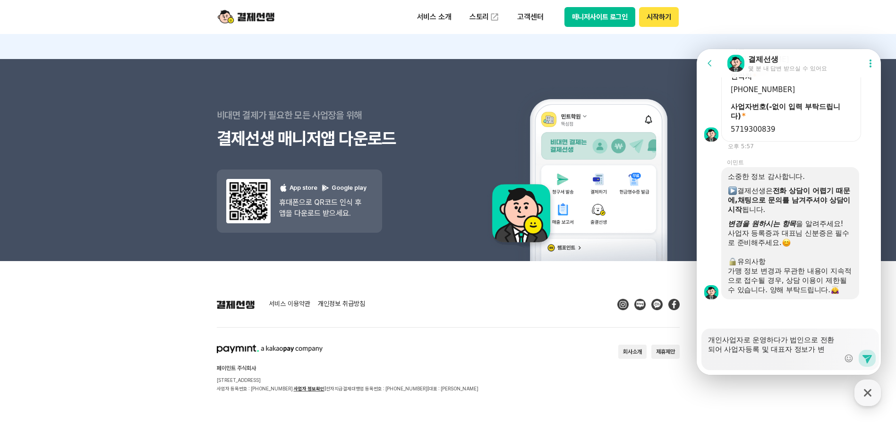
type textarea "x"
type textarea "개인사업자로 운영하다가 법인으로 전환되어 사업자등록 및 대표자 정보가 변ㄱ"
type textarea "x"
type textarea "개인사업자로 운영하다가 법인으로 전환되어 사업자등록 및 대표자 정보가 변겨"
type textarea "x"
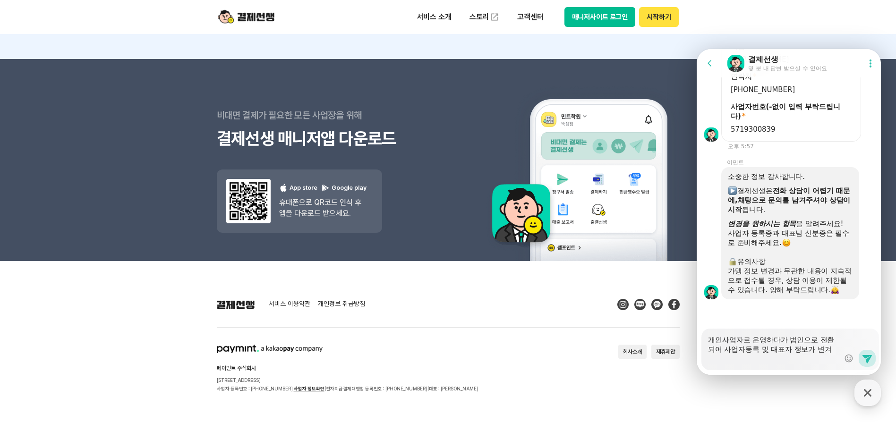
type textarea "개인사업자로 운영하다가 법인으로 전환되어 사업자등록 및 대표자 정보가 변경"
type textarea "x"
type textarea "개인사업자로 운영하다가 법인으로 전환되어 사업자등록 및 대표자 정보가 변경ㄷ"
type textarea "x"
type textarea "개인사업자로 운영하다가 법인으로 전환되어 사업자등록 및 대표자 정보가 변경도"
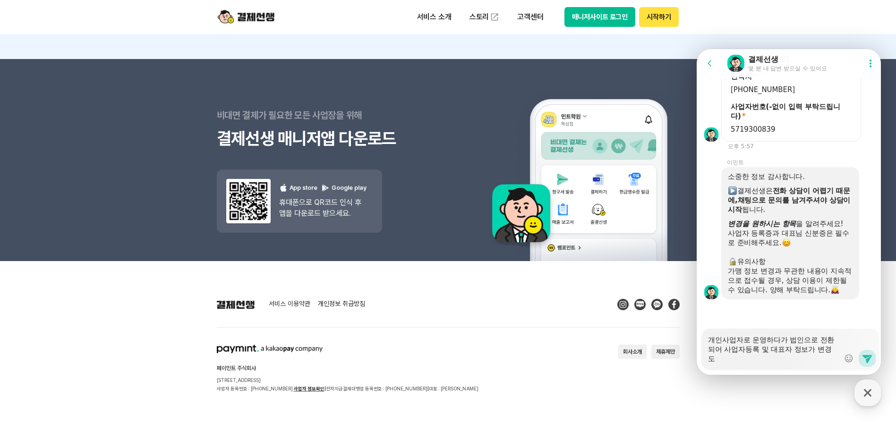
type textarea "x"
type textarea "개인사업자로 운영하다가 법인으로 전환되어 사업자등록 및 대표자 정보가 변경되"
type textarea "x"
type textarea "개인사업자로 운영하다가 법인으로 전환되어 사업자등록 및 대표자 정보가 변경됭"
type textarea "x"
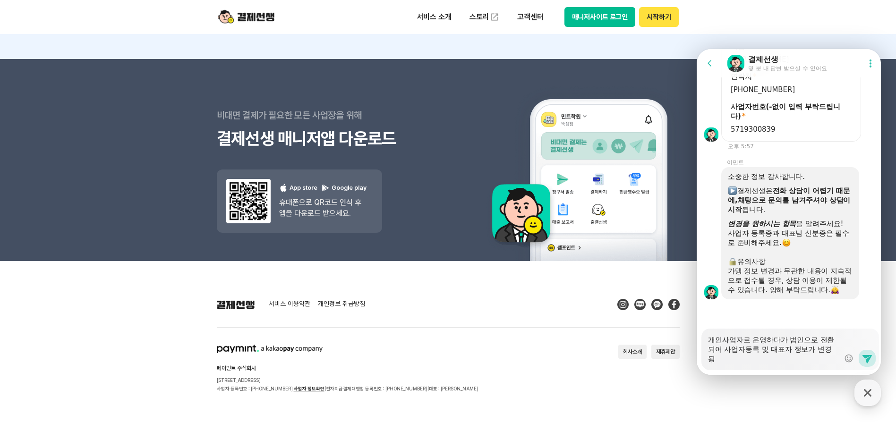
type textarea "개인사업자로 운영하다가 법인으로 전환되어 사업자등록 및 대표자 정보가 변경되어"
type textarea "x"
type textarea "개인사업자로 운영하다가 법인으로 전환되어 사업자등록 및 대표자 정보가 변경되었"
type textarea "x"
type textarea "개인사업자로 운영하다가 법인으로 전환되어 사업자등록 및 대표자 정보가 변경되었ㅅ"
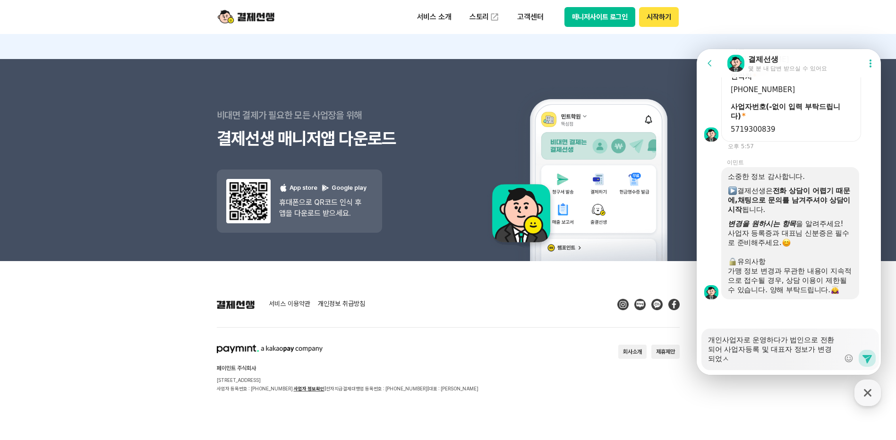
type textarea "x"
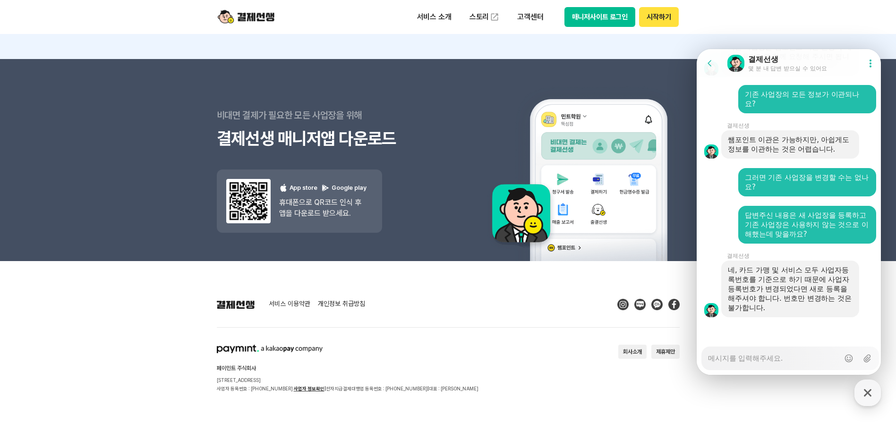
scroll to position [1671, 0]
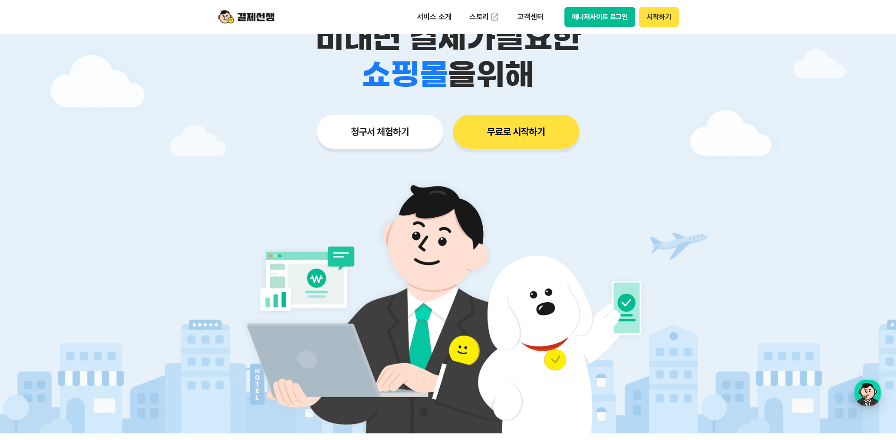
scroll to position [94, 0]
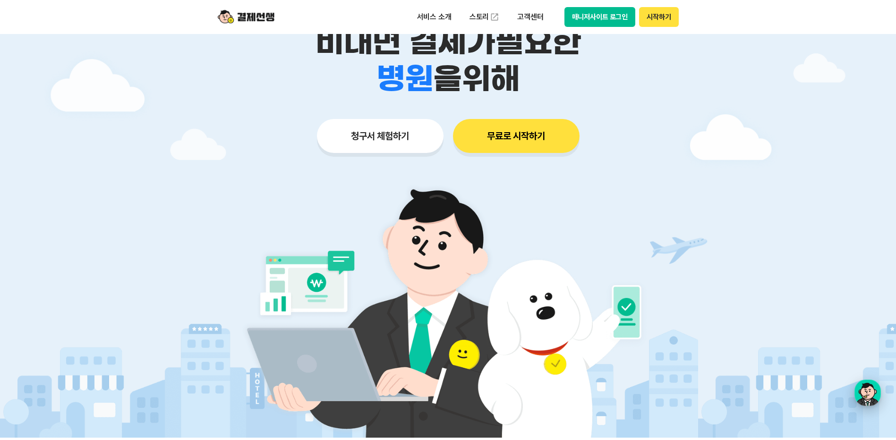
click at [870, 390] on div "button" at bounding box center [867, 393] width 26 height 26
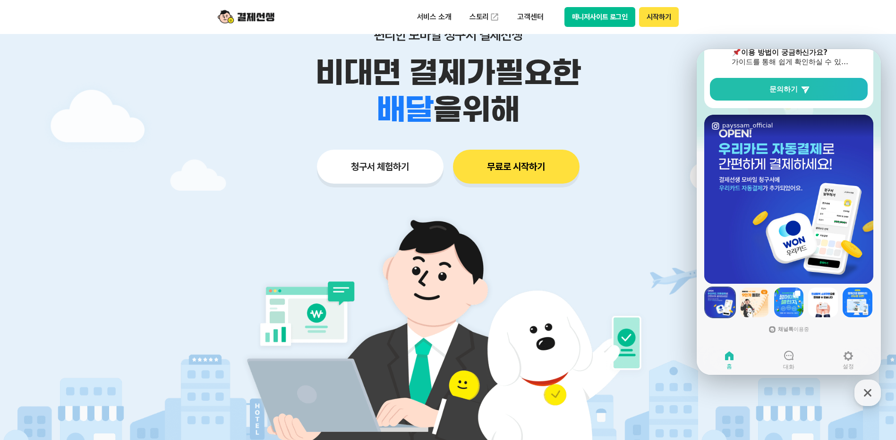
scroll to position [47, 0]
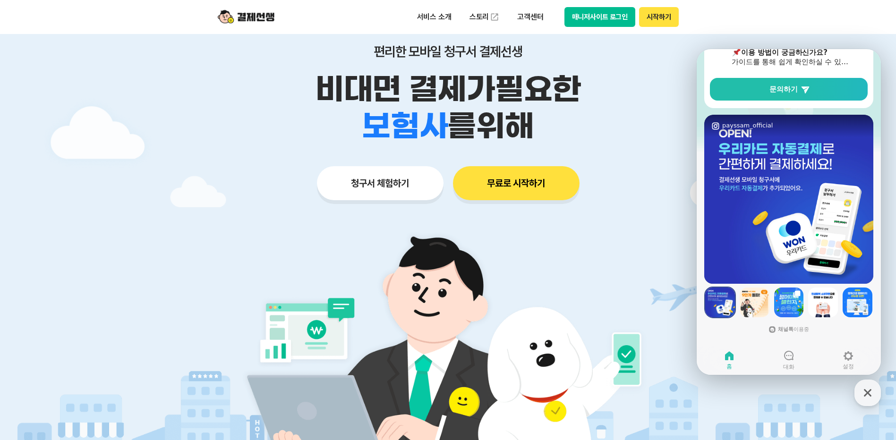
click at [601, 18] on button "매니저사이트 로그인" at bounding box center [599, 17] width 71 height 20
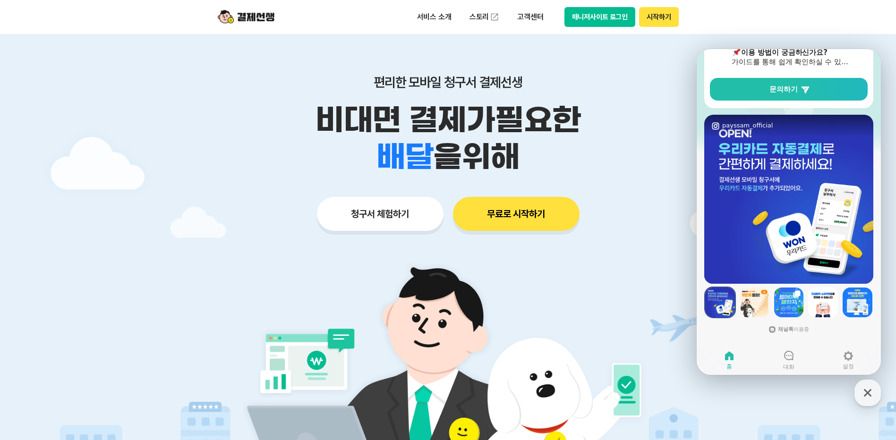
scroll to position [0, 0]
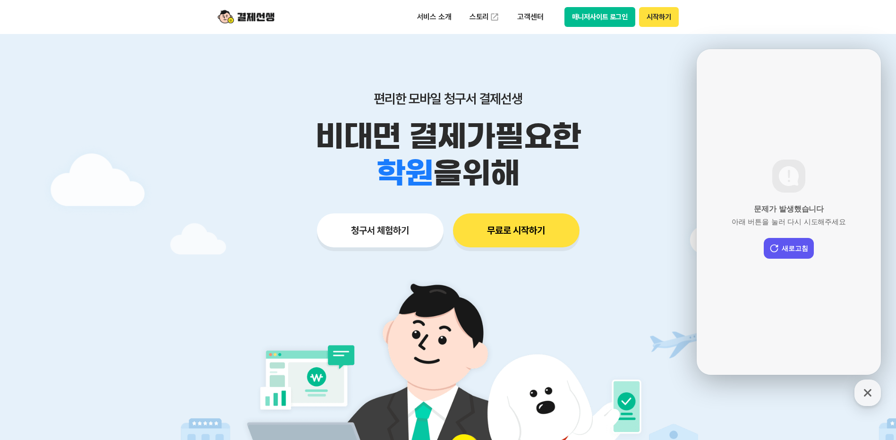
click at [596, 19] on button "매니저사이트 로그인" at bounding box center [599, 17] width 71 height 20
